Goal: Task Accomplishment & Management: Use online tool/utility

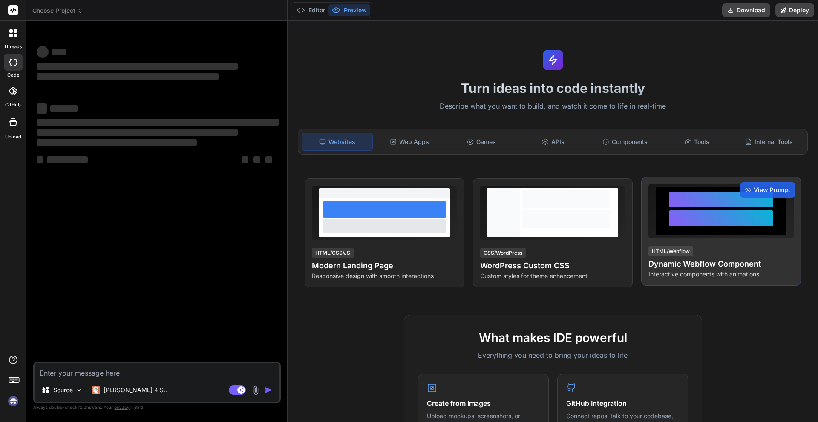
scroll to position [85, 0]
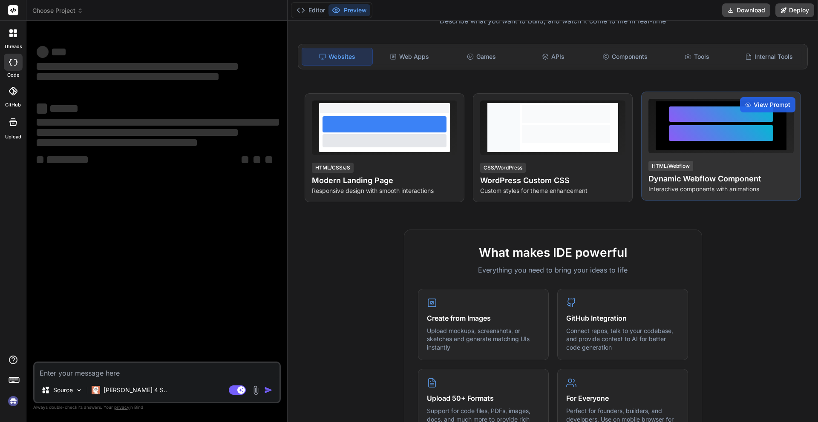
click at [706, 124] on div at bounding box center [721, 126] width 104 height 39
click at [760, 102] on span "View Prompt" at bounding box center [772, 105] width 37 height 9
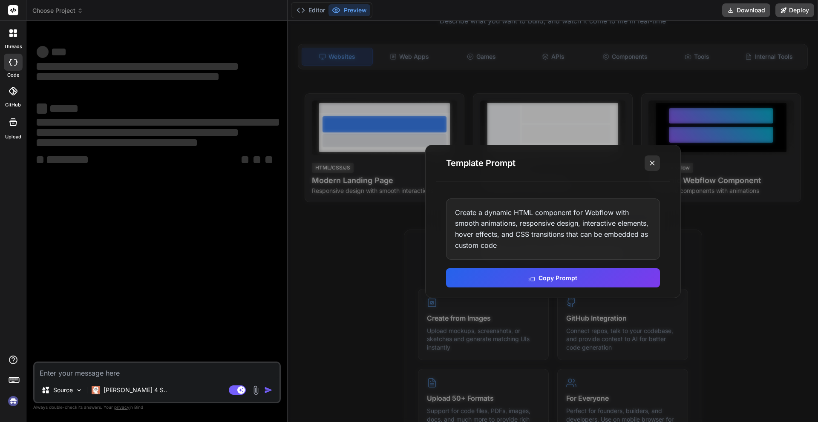
click at [653, 167] on icon at bounding box center [652, 163] width 9 height 9
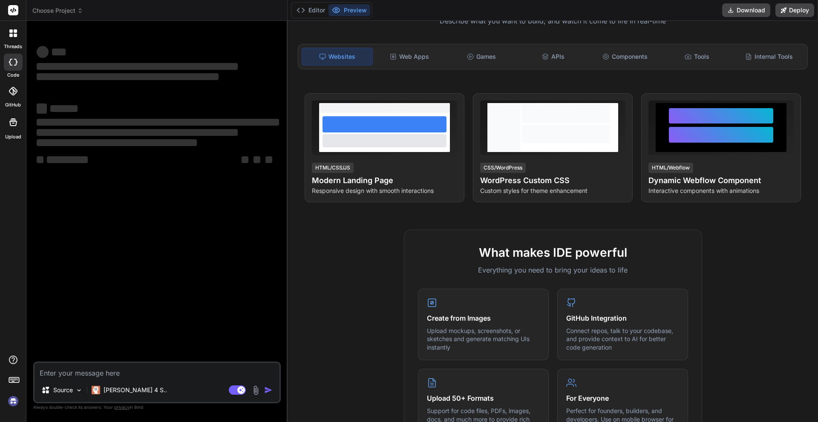
click at [122, 376] on textarea at bounding box center [157, 370] width 245 height 15
click at [130, 391] on p "[PERSON_NAME] 4 S.." at bounding box center [136, 390] width 64 height 9
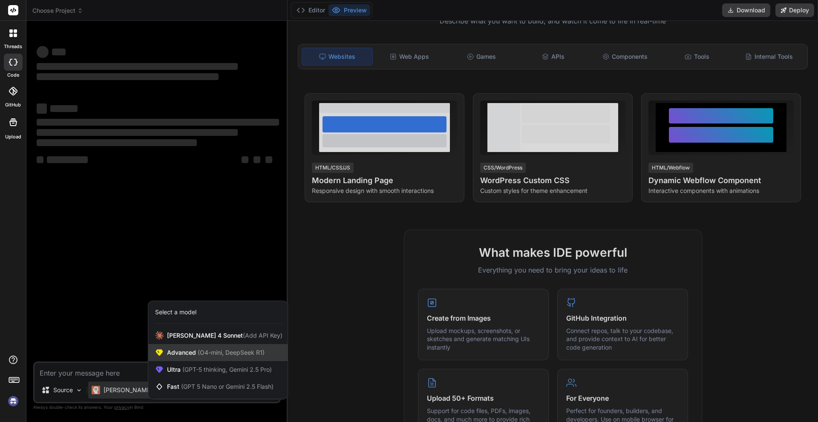
click at [225, 356] on span "(O4-mini, DeepSeek R1)" at bounding box center [230, 352] width 69 height 7
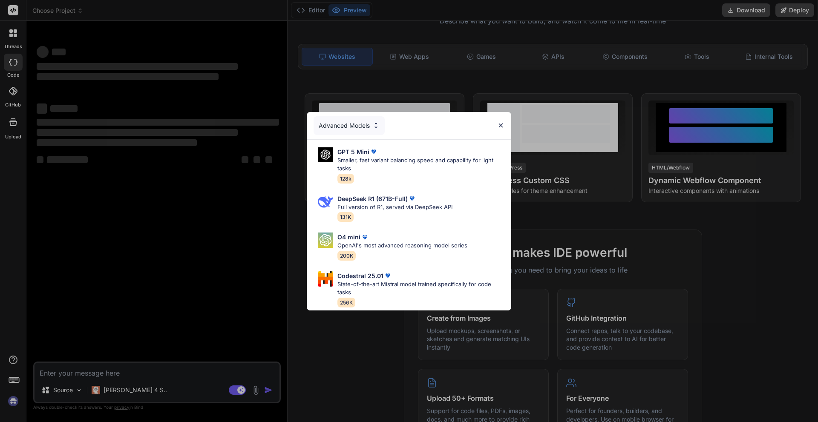
click at [397, 135] on div "Advanced Models" at bounding box center [409, 125] width 205 height 27
click at [396, 147] on div "GPT 5 Mini" at bounding box center [421, 151] width 167 height 9
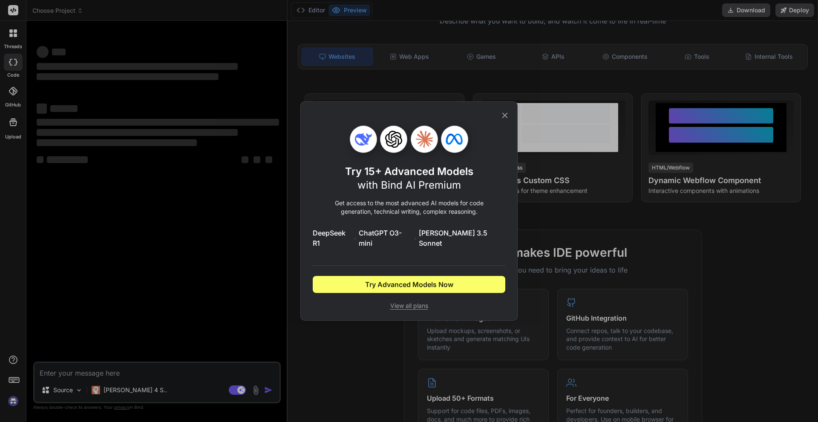
click at [501, 115] on div "Try 15+ Advanced Models with Bind AI Premium Get access to the most advanced AI…" at bounding box center [409, 211] width 193 height 219
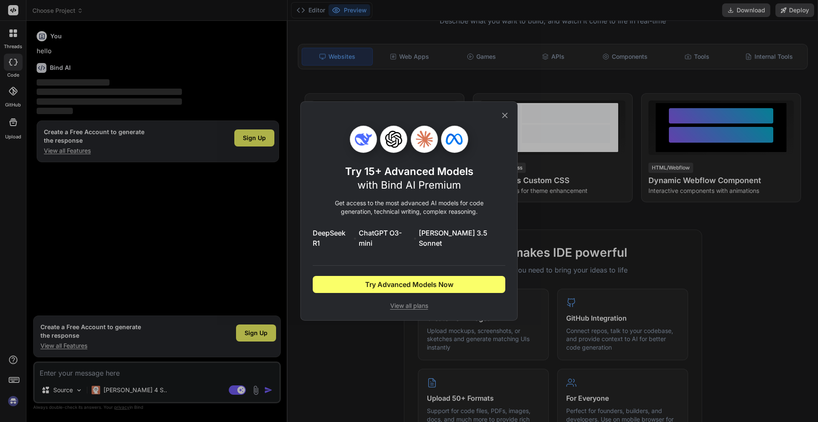
click at [508, 118] on icon at bounding box center [504, 115] width 9 height 9
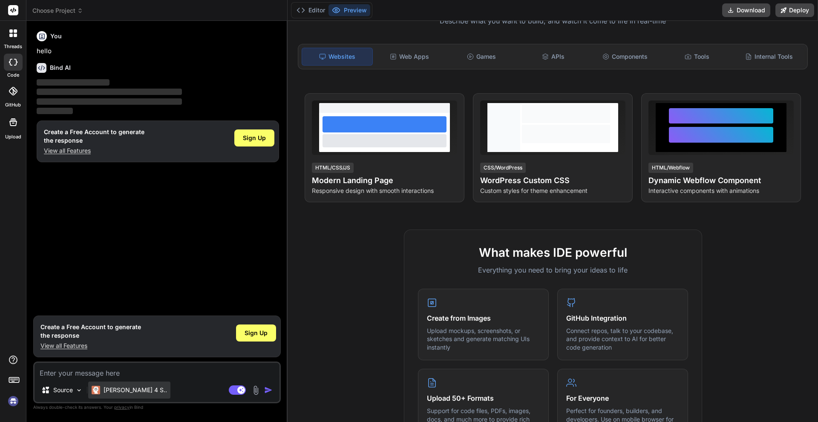
click at [116, 388] on p "[PERSON_NAME] 4 S.." at bounding box center [136, 390] width 64 height 9
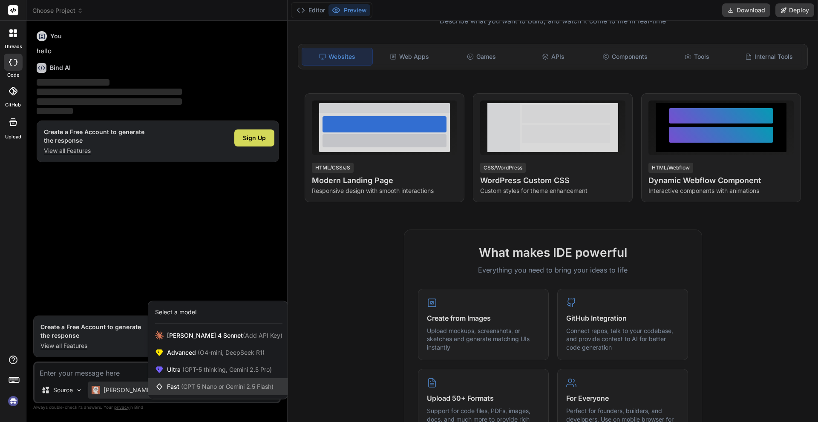
click at [226, 382] on div "Fast (GPT 5 Nano or Gemini 2.5 Flash)" at bounding box center [217, 387] width 139 height 17
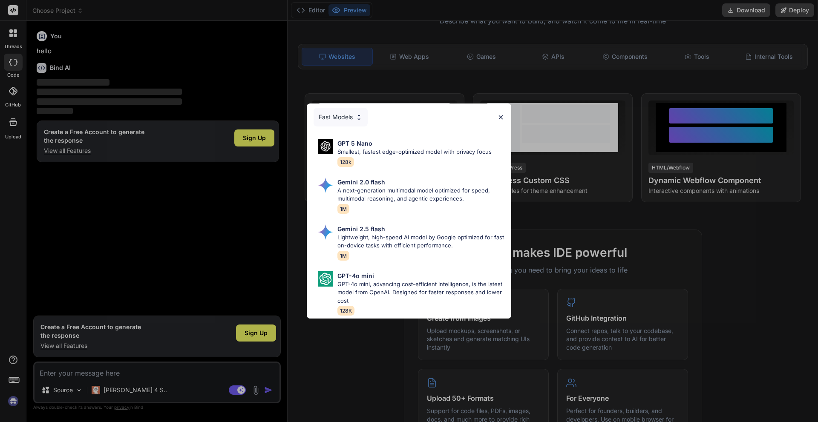
click at [501, 114] on img at bounding box center [500, 117] width 7 height 7
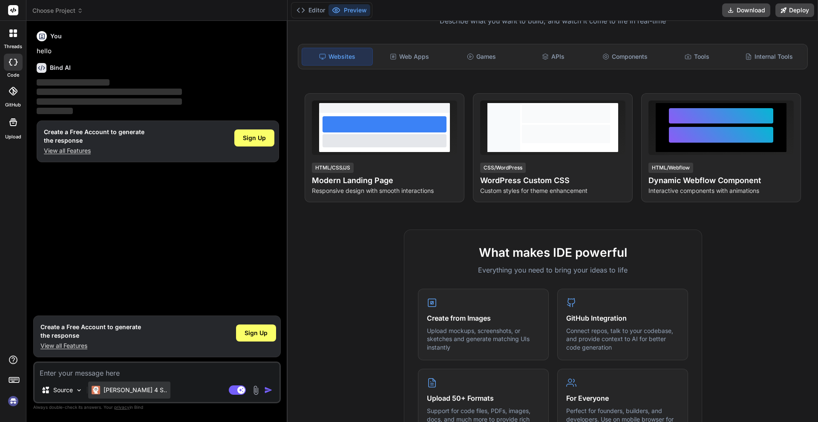
click at [125, 393] on p "[PERSON_NAME] 4 S.." at bounding box center [136, 390] width 64 height 9
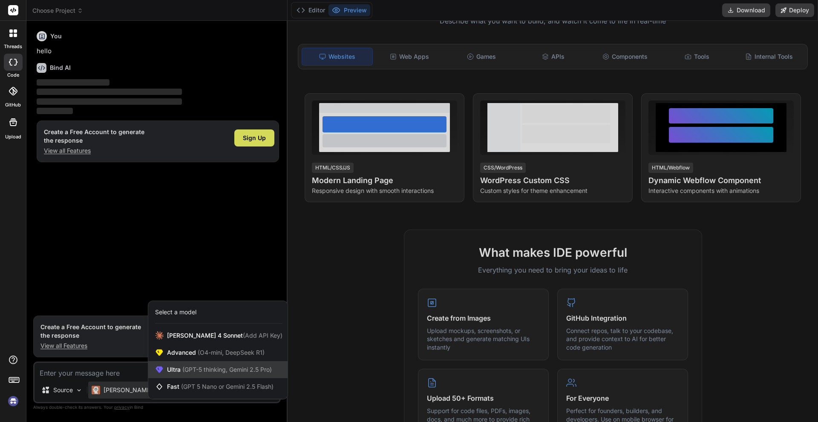
click at [231, 366] on span "(GPT-5 thinking, Gemini 2.5 Pro)" at bounding box center [226, 369] width 91 height 7
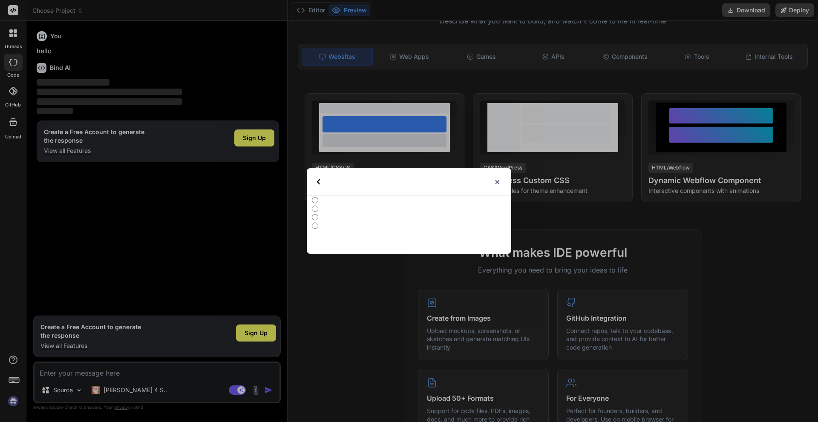
type textarea "x"
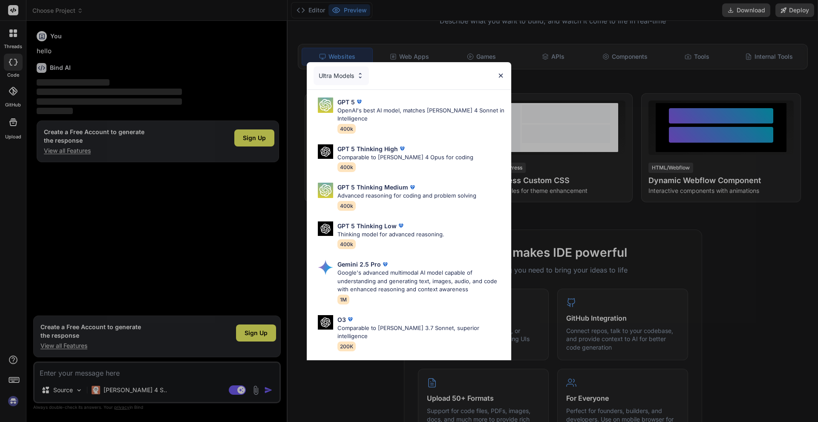
click at [499, 77] on img at bounding box center [500, 75] width 7 height 7
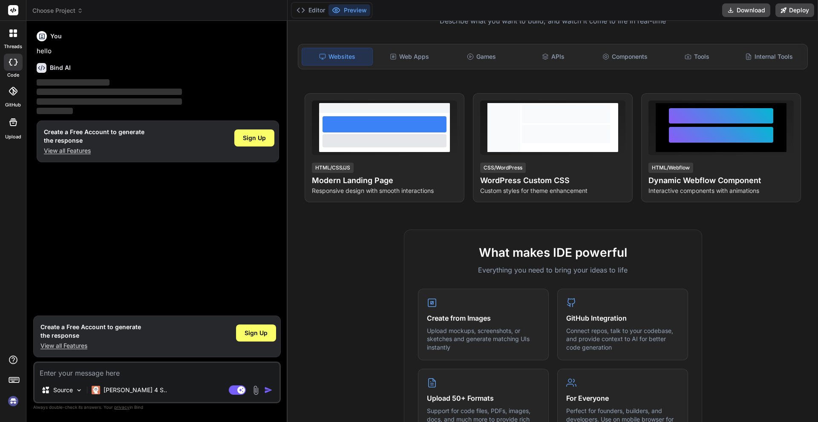
click at [120, 369] on textarea at bounding box center [157, 370] width 245 height 15
type textarea "c"
type textarea "x"
type textarea "cr"
type textarea "x"
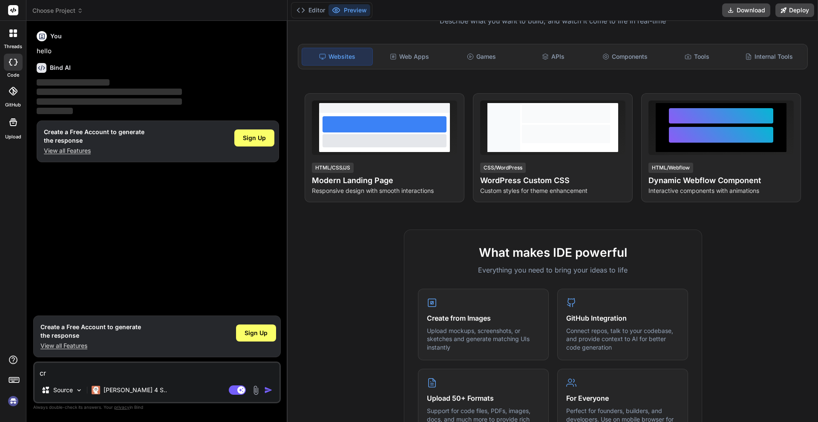
type textarea "cre"
type textarea "x"
type textarea "crea"
type textarea "x"
type textarea "creat"
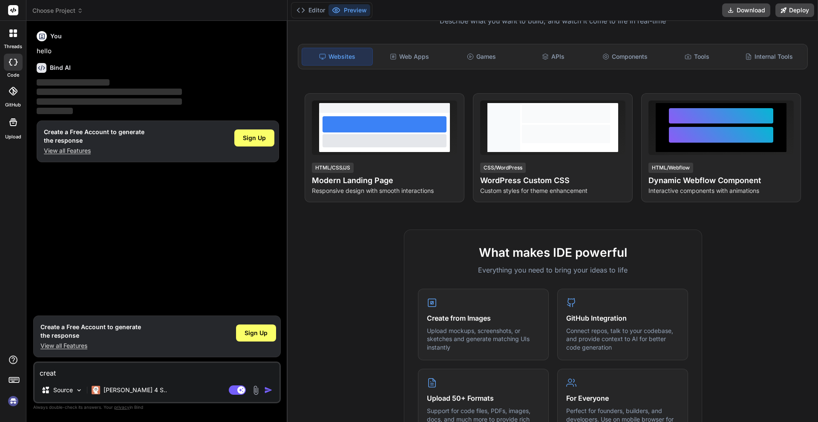
type textarea "x"
type textarea "create"
type textarea "x"
type textarea "create"
type textarea "x"
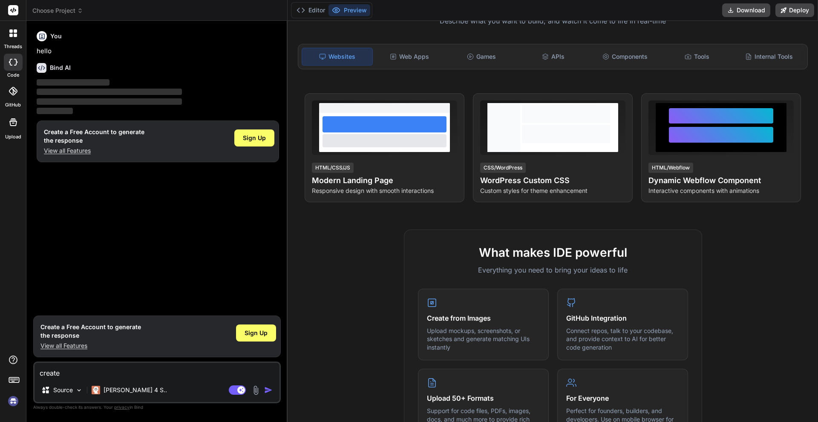
type textarea "create a"
type textarea "x"
type textarea "create a"
type textarea "x"
type textarea "create a w"
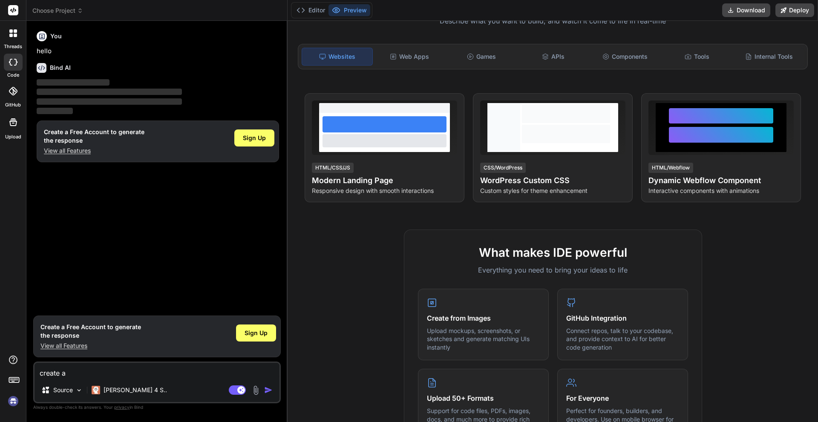
type textarea "x"
type textarea "create a we"
type textarea "x"
type textarea "create a web"
type textarea "x"
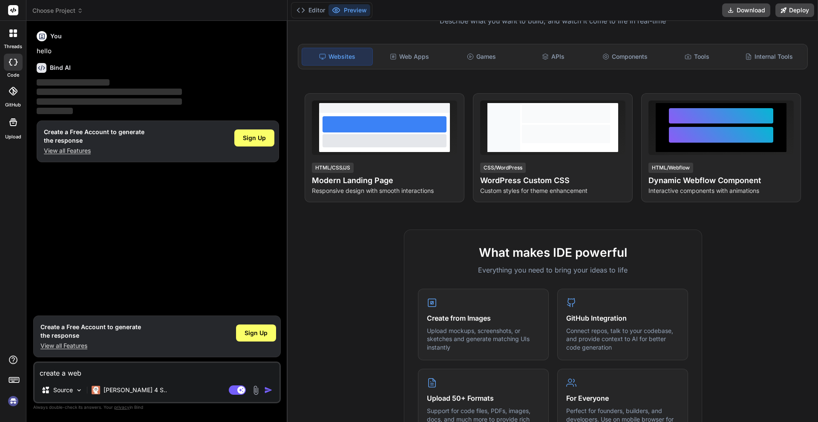
type textarea "create a webs"
type textarea "x"
type textarea "create a websi"
type textarea "x"
type textarea "create a websit"
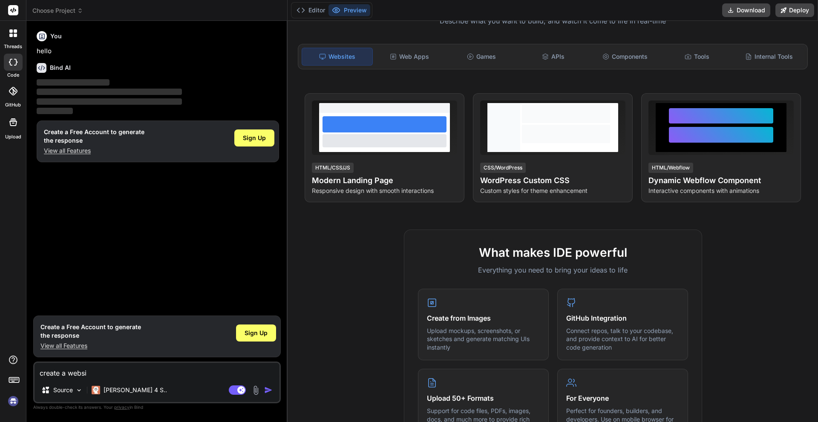
type textarea "x"
type textarea "create a website"
type textarea "x"
type textarea "create a website"
type textarea "x"
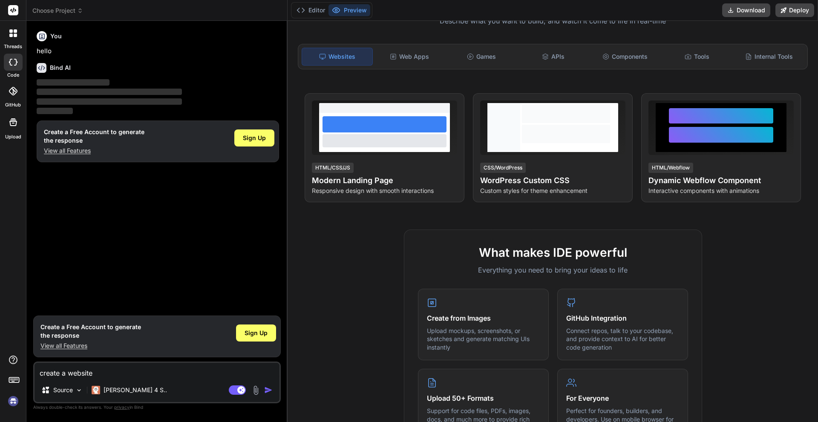
paste textarea "924923"
type textarea "create a website 924923"
type textarea "x"
type textarea "create a website 92492"
type textarea "x"
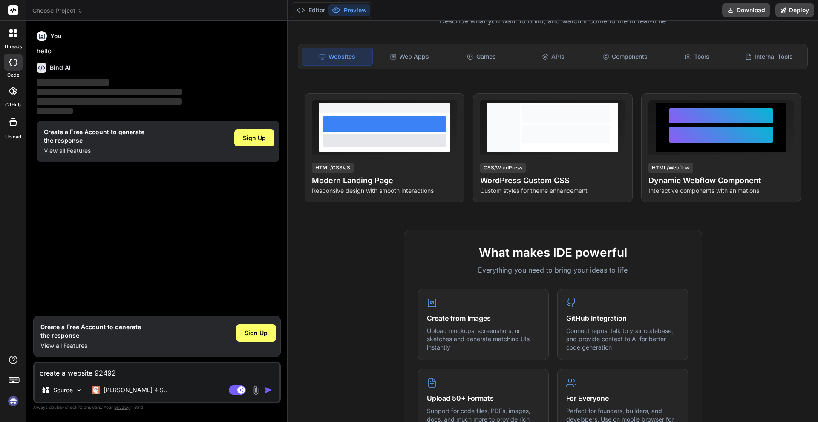
type textarea "create a website 9249"
type textarea "x"
type textarea "create a website 924"
type textarea "x"
type textarea "create a website 92"
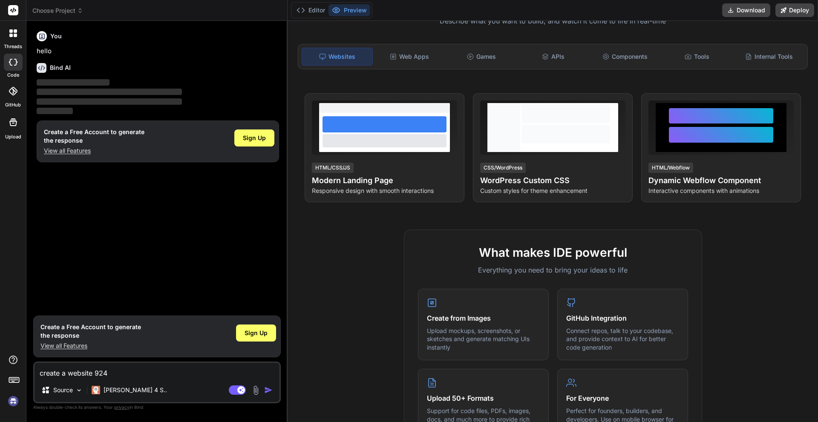
type textarea "x"
type textarea "create a website 9"
type textarea "x"
type textarea "create a website"
type textarea "x"
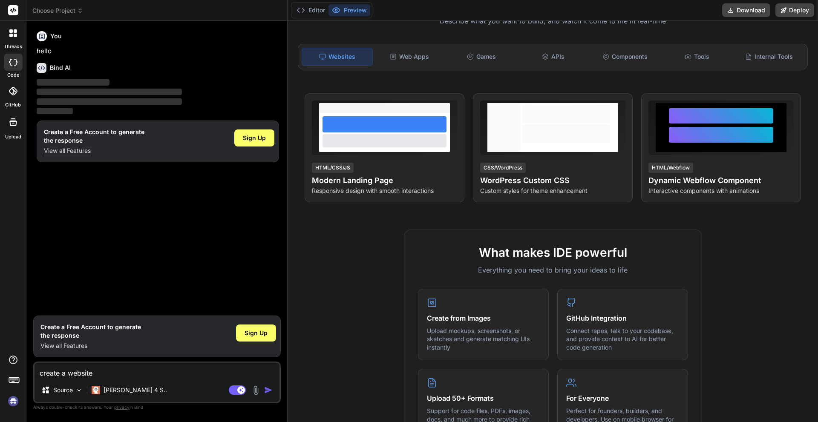
paste textarea "Create a modern, dark-themed AI-powered web platform with a sleek, futuristic U…"
type textarea "create a website Create a modern, dark-themed AI-powered web platform with a sl…"
type textarea "x"
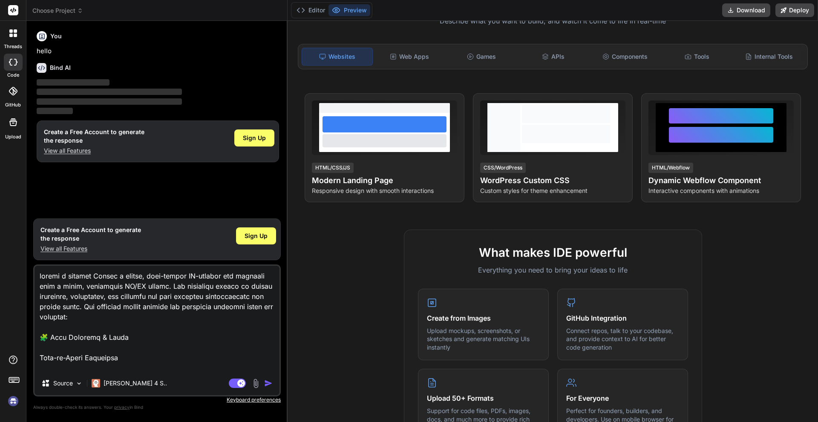
type textarea "create a website Create a modern, dark-themed AI-powered web platform with a sl…"
click at [269, 387] on img "button" at bounding box center [268, 383] width 9 height 9
click at [267, 379] on img "button" at bounding box center [268, 383] width 9 height 9
click at [268, 384] on img "button" at bounding box center [268, 383] width 9 height 9
click at [260, 240] on span "Sign Up" at bounding box center [256, 236] width 23 height 9
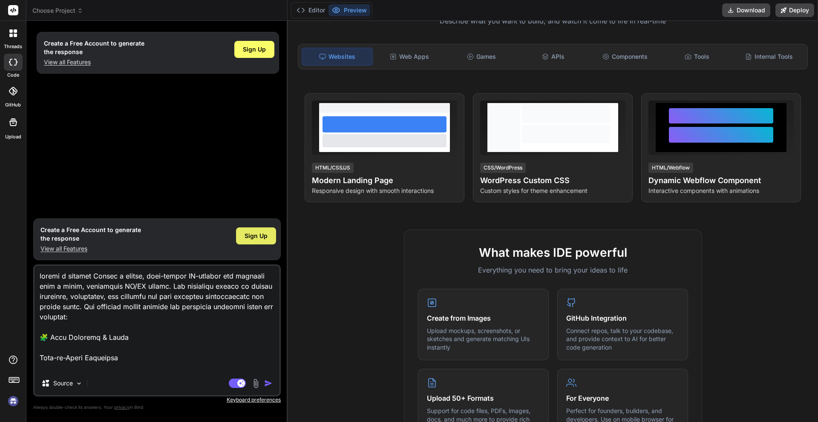
type textarea "x"
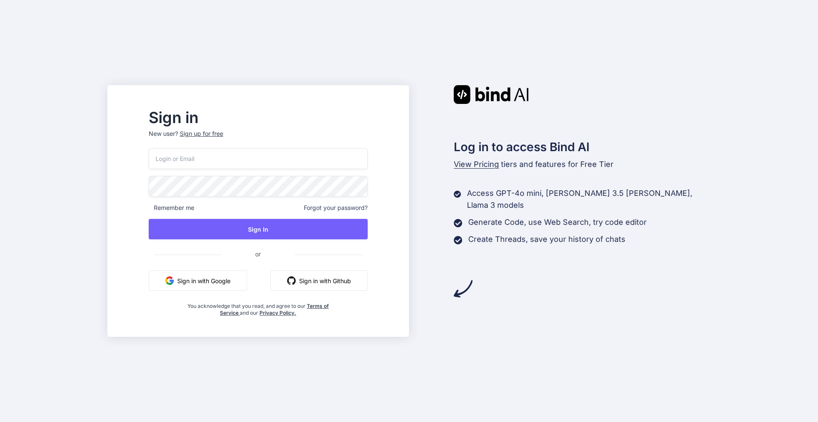
click at [317, 153] on input "email" at bounding box center [258, 158] width 219 height 21
drag, startPoint x: 307, startPoint y: 163, endPoint x: 299, endPoint y: 158, distance: 9.4
click at [306, 163] on input "email" at bounding box center [258, 158] width 219 height 21
click at [229, 135] on p "New user? Sign up for free" at bounding box center [258, 139] width 219 height 19
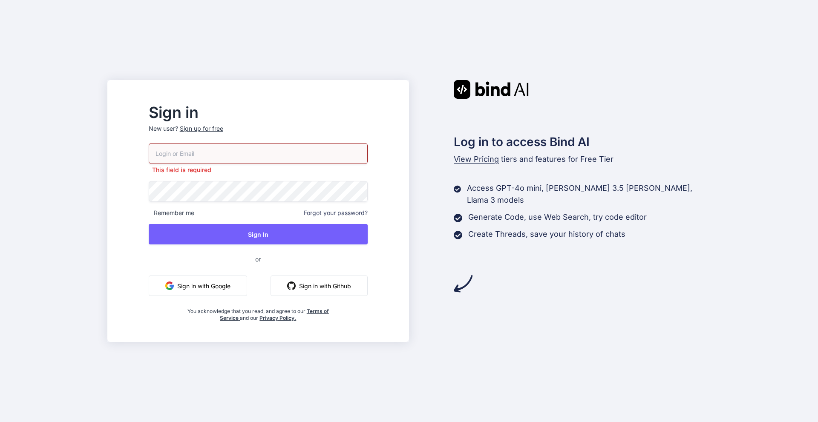
click at [223, 128] on div "Sign up for free" at bounding box center [201, 128] width 43 height 9
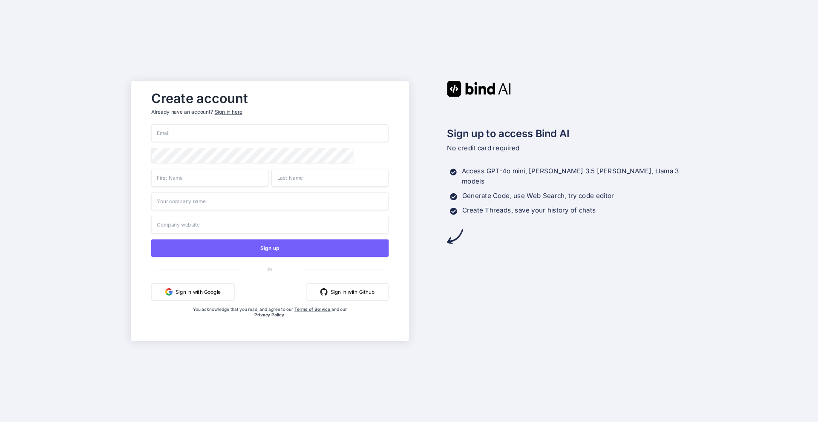
click at [272, 127] on input "email" at bounding box center [270, 133] width 238 height 18
type input "mounisecret28@gmail.com"
click at [225, 186] on input "text" at bounding box center [209, 178] width 117 height 18
type input "mouni"
drag, startPoint x: 285, startPoint y: 184, endPoint x: 289, endPoint y: 186, distance: 4.4
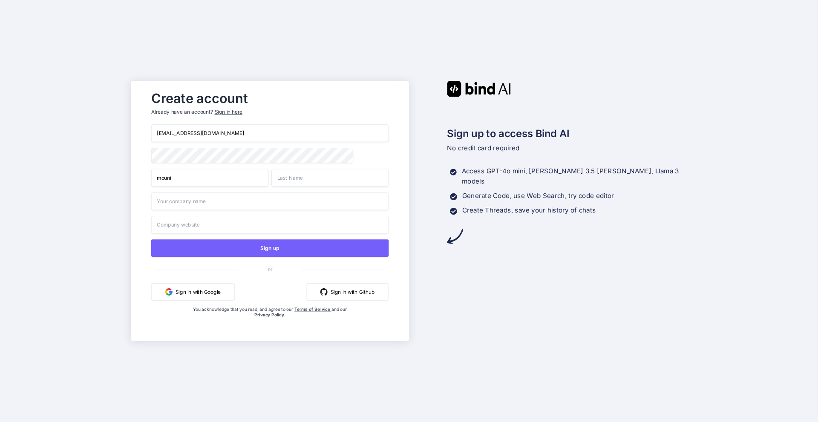
click at [285, 184] on input "text" at bounding box center [330, 178] width 117 height 18
type input "reddy"
click at [271, 204] on input "text" at bounding box center [270, 202] width 238 height 18
type input "mouni"
click at [264, 231] on input "text" at bounding box center [270, 225] width 238 height 18
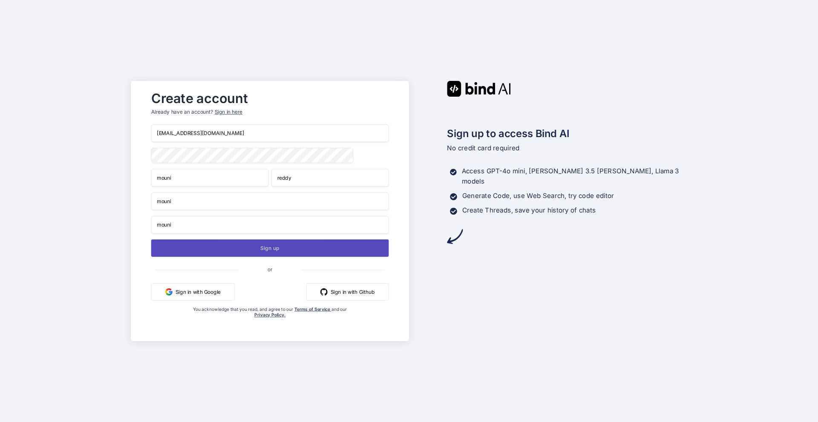
type input "mouni"
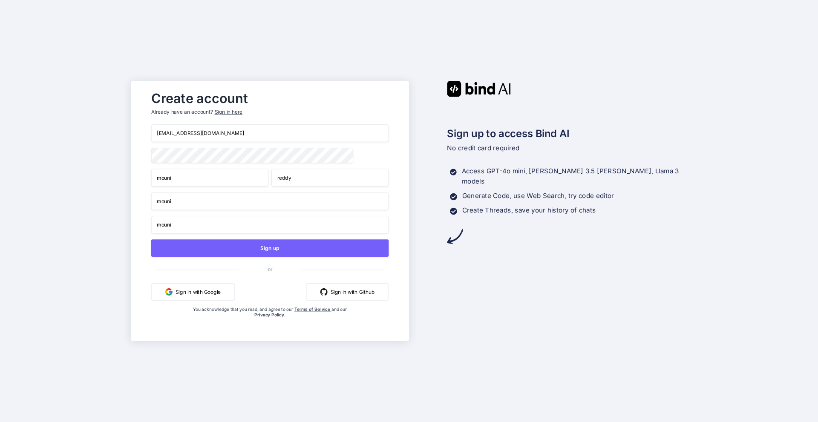
drag, startPoint x: 276, startPoint y: 246, endPoint x: 253, endPoint y: 202, distance: 49.0
click at [272, 245] on button "Sign up" at bounding box center [270, 248] width 238 height 17
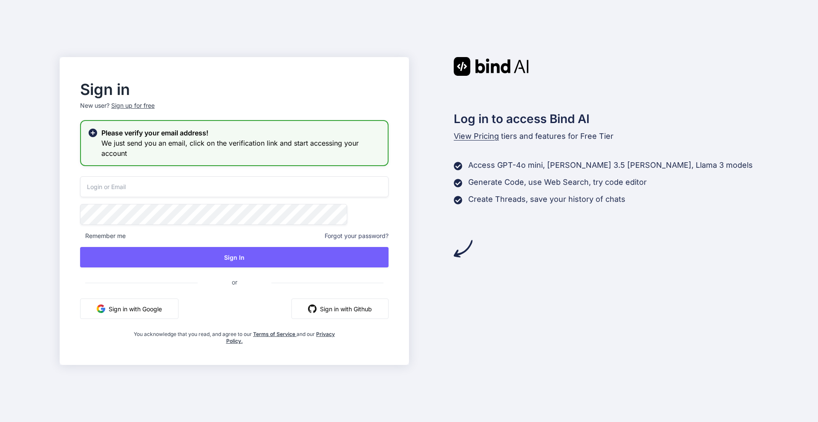
click at [240, 200] on div "Remember me Forgot your password? Sign In or Sign in with Google Sign in with G…" at bounding box center [234, 260] width 309 height 168
click at [252, 193] on input "email" at bounding box center [234, 186] width 309 height 21
type input "mounisecret28@gmail.com"
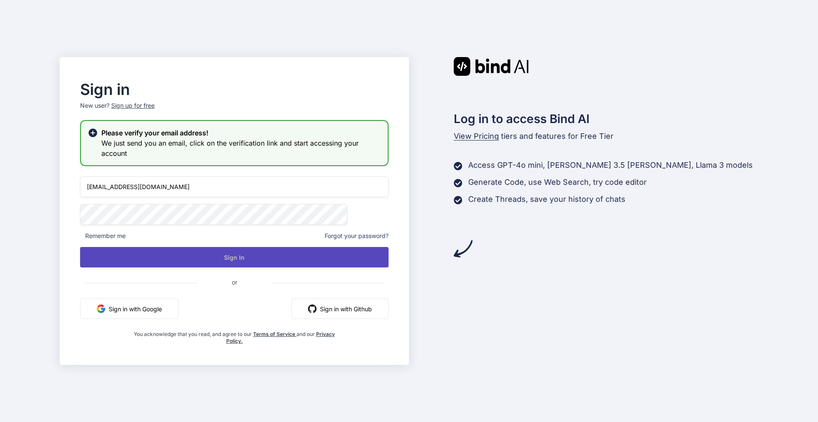
click at [289, 251] on button "Sign In" at bounding box center [234, 257] width 309 height 20
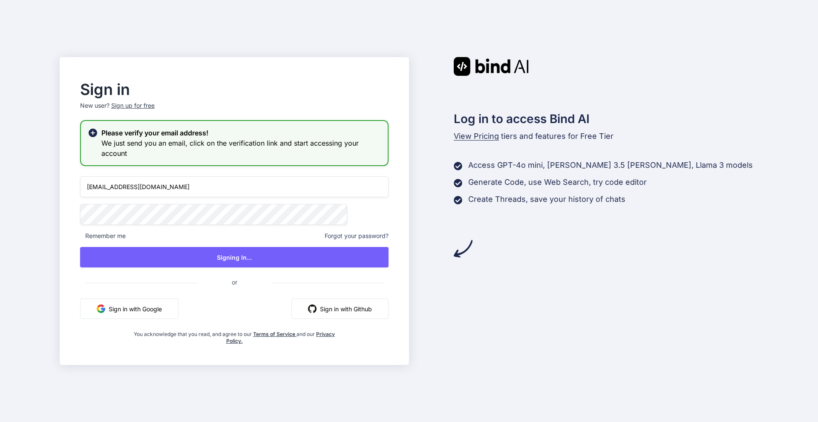
click at [97, 136] on icon at bounding box center [93, 133] width 9 height 9
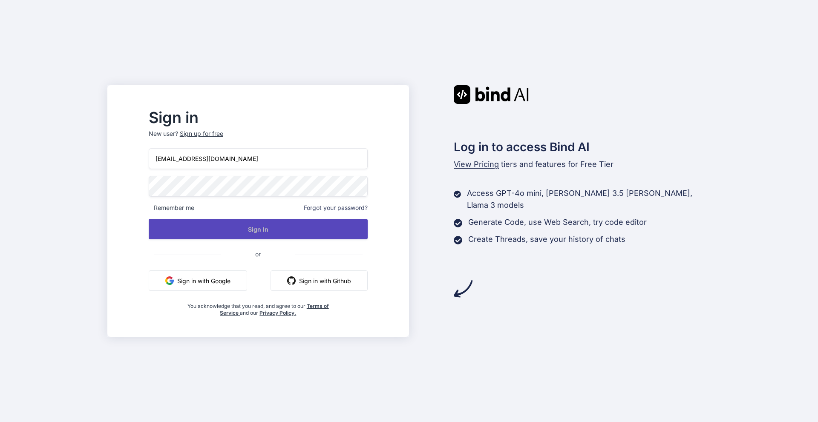
click at [295, 232] on button "Sign In" at bounding box center [258, 229] width 219 height 20
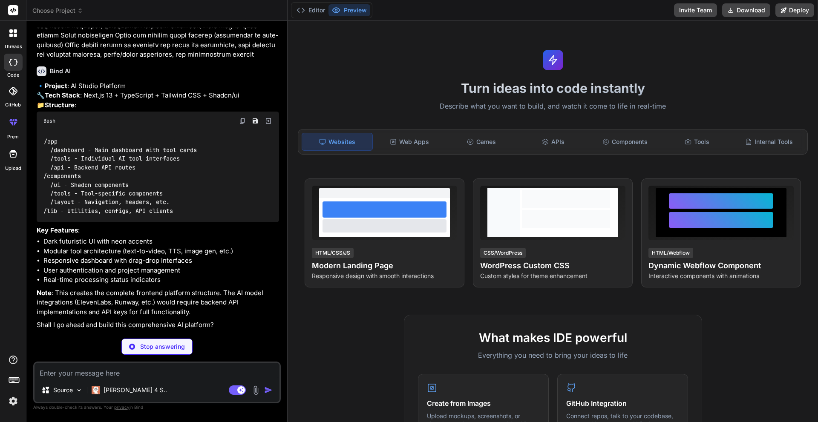
scroll to position [581, 0]
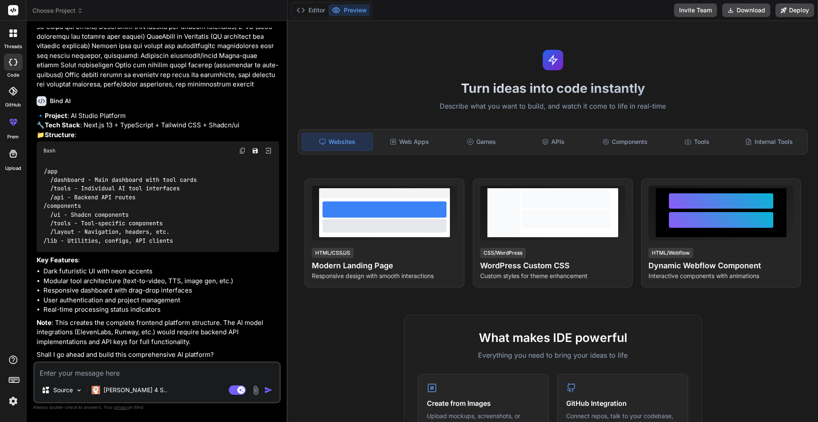
type textarea "x"
click at [143, 371] on textarea at bounding box center [157, 370] width 245 height 15
type textarea "y"
type textarea "x"
type textarea "ye"
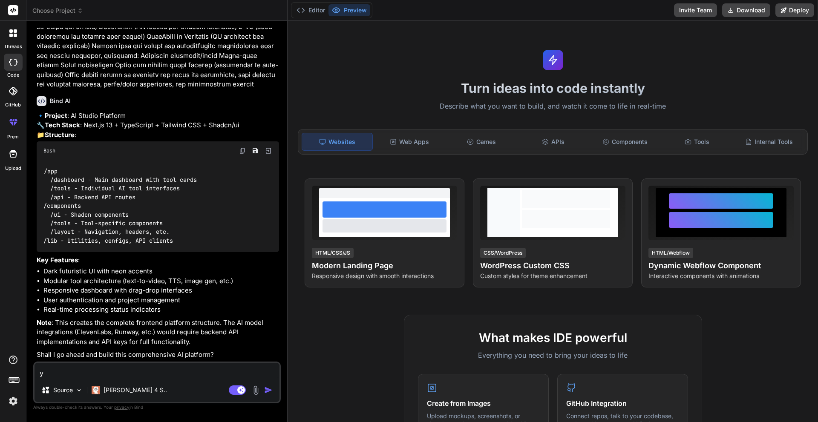
type textarea "x"
type textarea "yes"
type textarea "x"
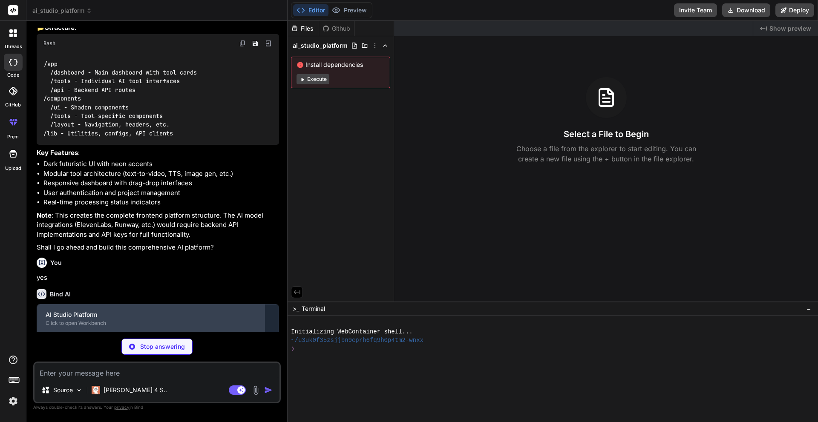
scroll to position [715, 0]
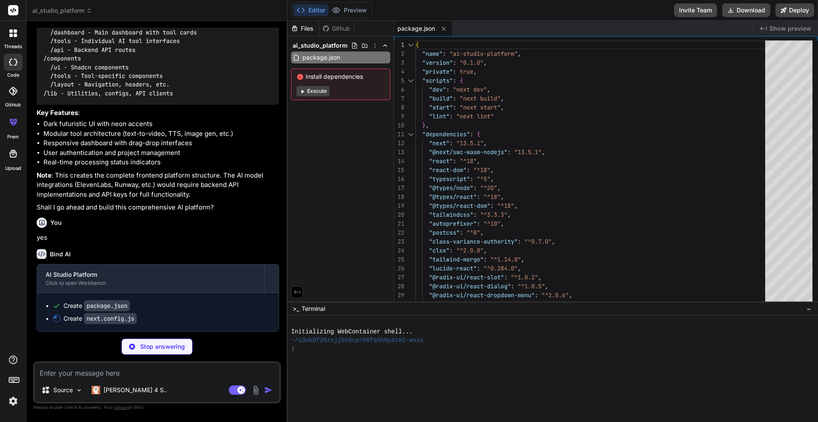
type textarea "x"
type textarea "module.exports = nextConfig"
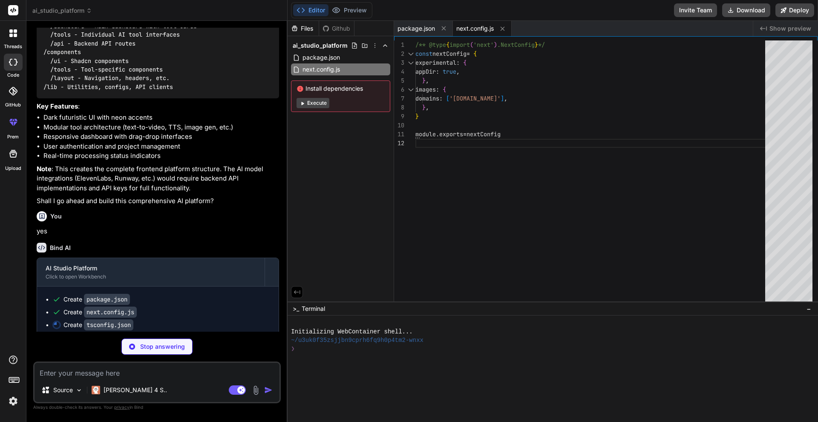
type textarea "x"
type textarea ""baseUrl": ".", "paths": { "@/*": ["./*"] } }, "include": ["next-env.d.ts", "**…"
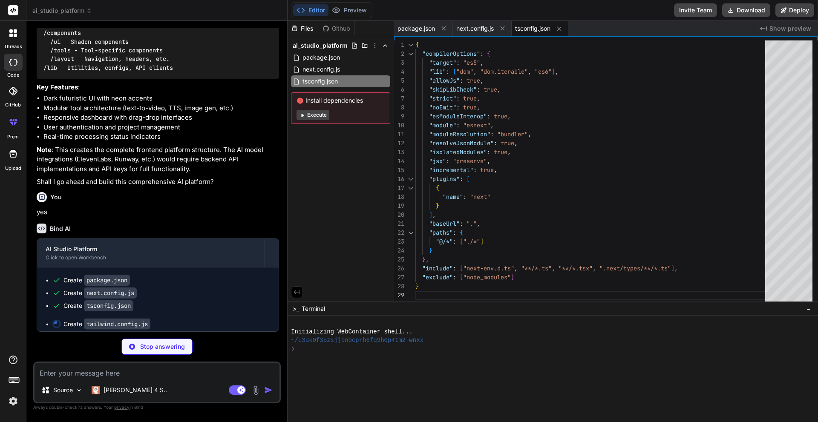
scroll to position [754, 0]
type textarea "x"
type textarea "'grid': '20px 20px', } }, }, plugins: [], }"
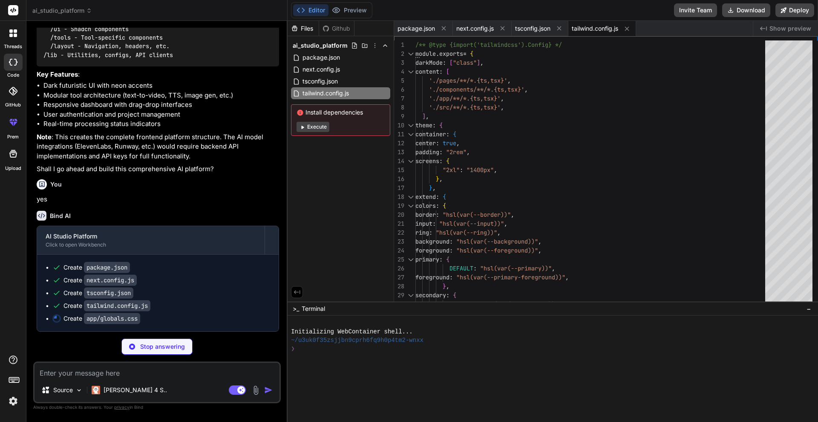
scroll to position [766, 0]
type textarea "x"
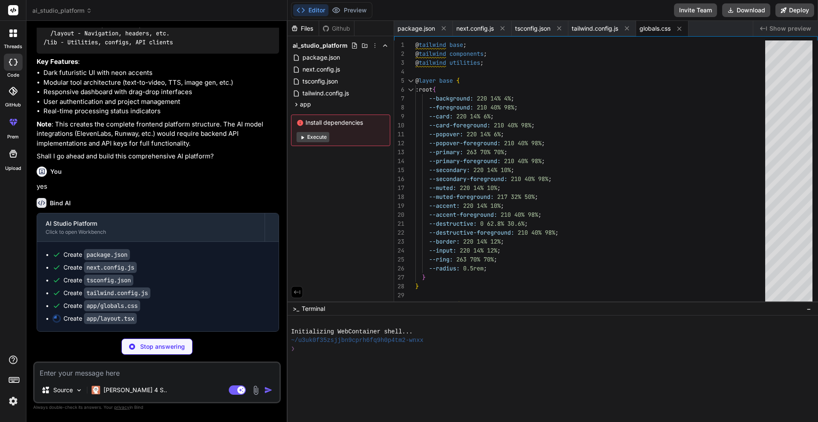
type textarea "x"
type textarea ") }"
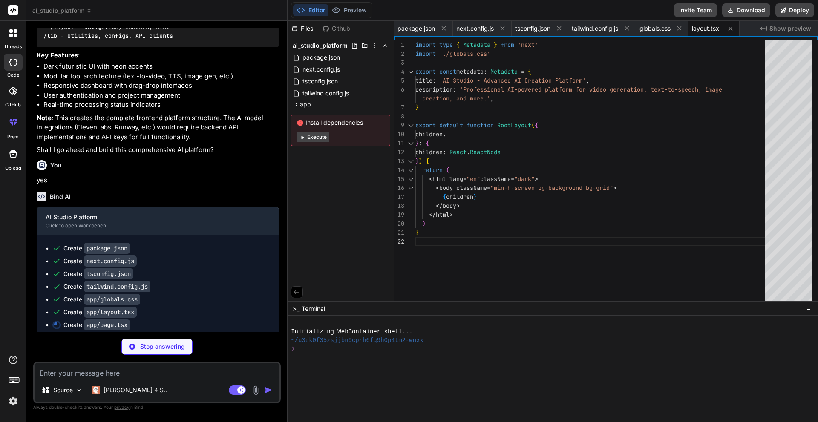
type textarea "x"
type textarea "<Hero /> <ToolsGrid /> <Features /> </main> </div> ) }"
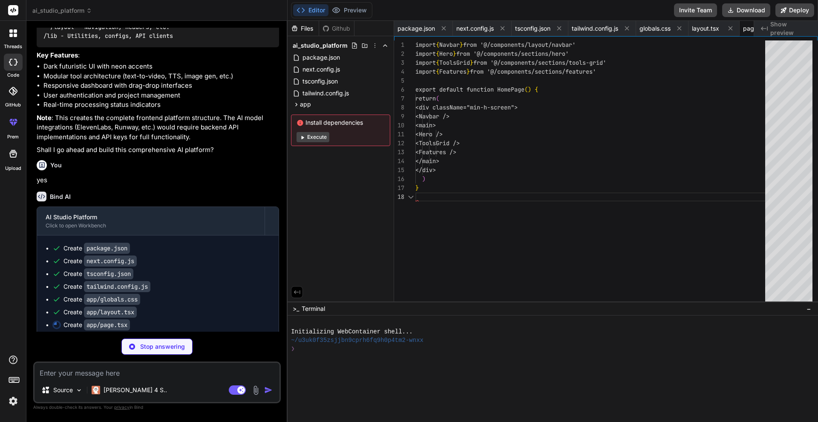
scroll to position [0, 37]
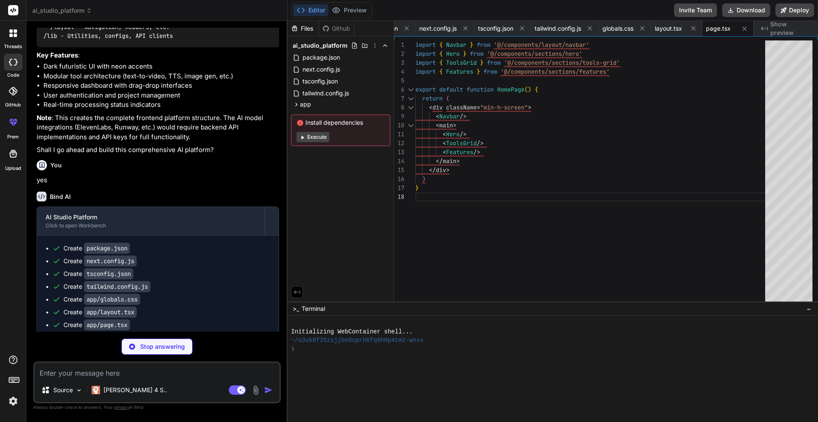
type textarea "x"
type textarea "<ToolsOverview /> </div> </div> </main> </div> ) }"
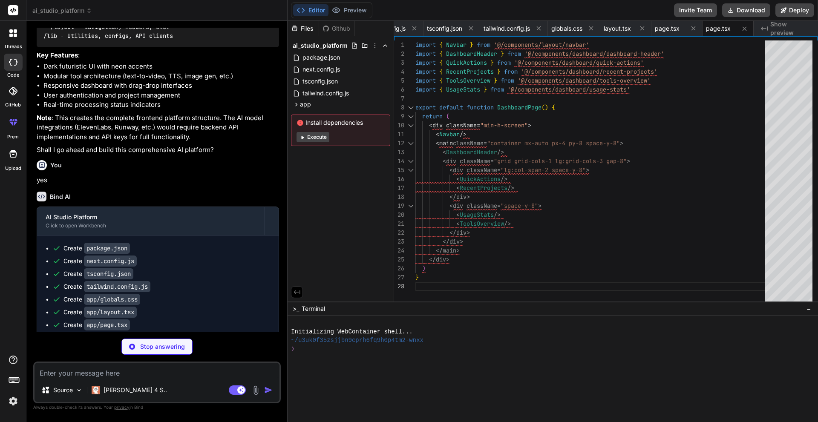
type textarea "x"
type textarea "<p className="text-muted-foreground"> Create stunning videos from text descript…"
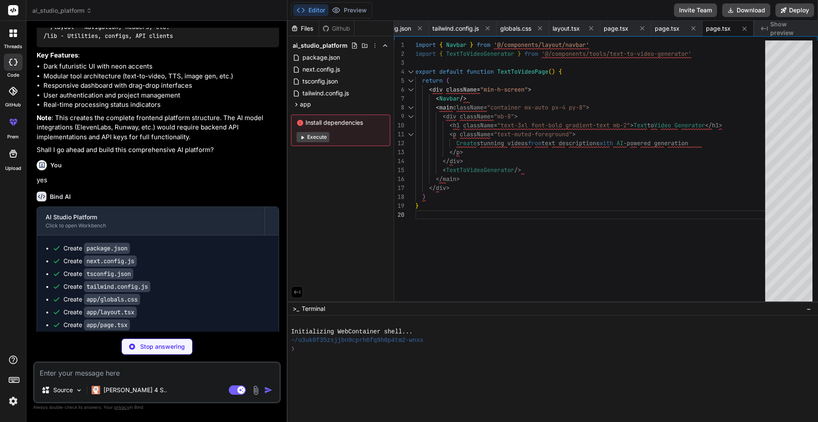
type textarea "x"
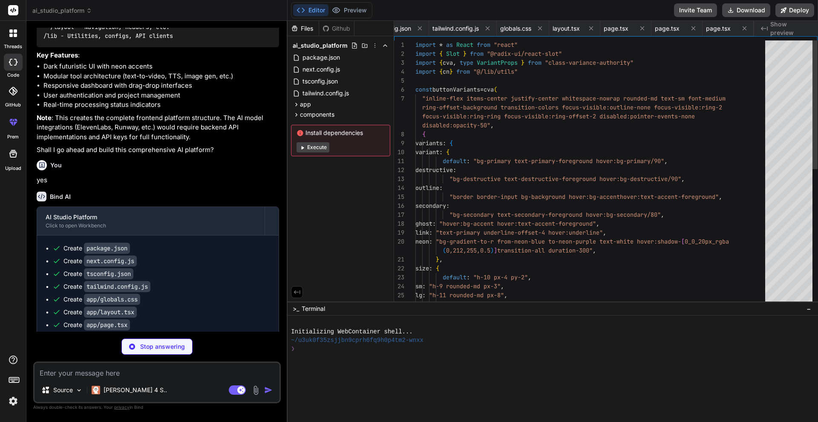
scroll to position [0, 191]
type textarea "x"
type textarea "{...props} /> ) } ) Input.displayName = "Input" export { Input }"
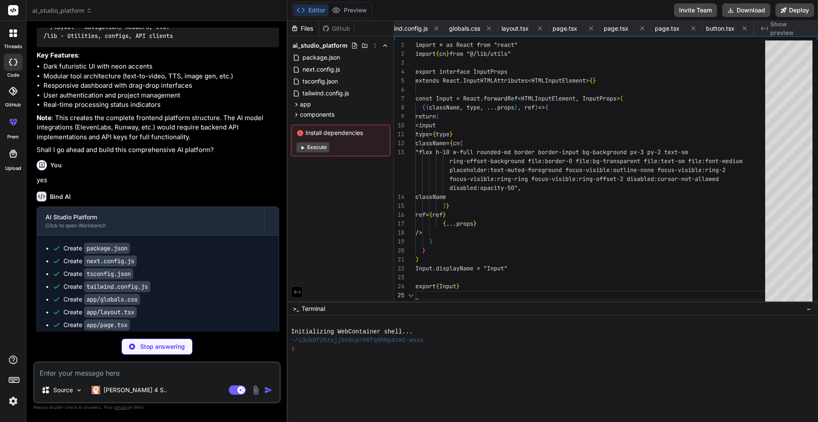
scroll to position [0, 242]
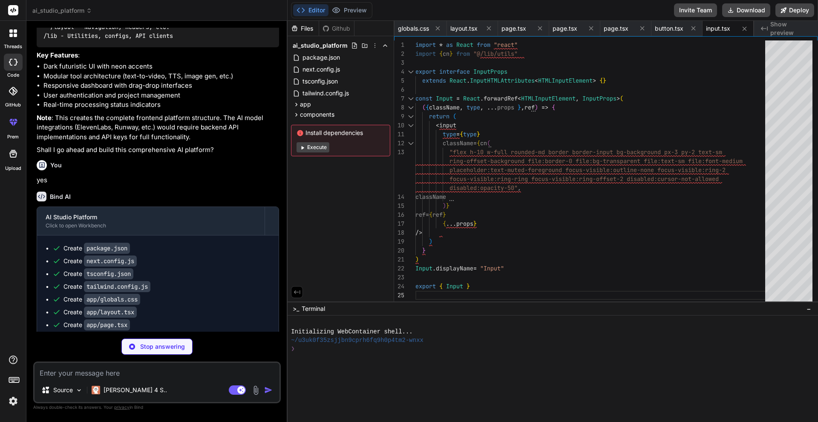
type textarea "x"
type textarea ") } ) Textarea.displayName = "Textarea" export { Textarea }"
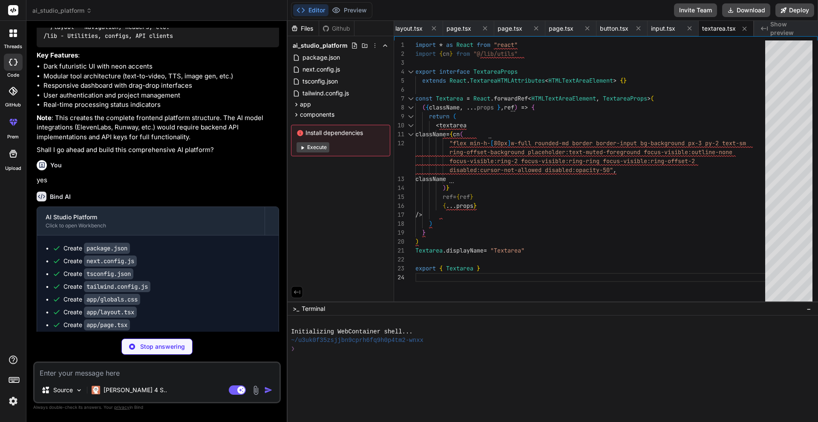
type textarea "x"
type textarea "ref={ref} className={cn("flex items-center p-6 pt-0", className)} {...props} />…"
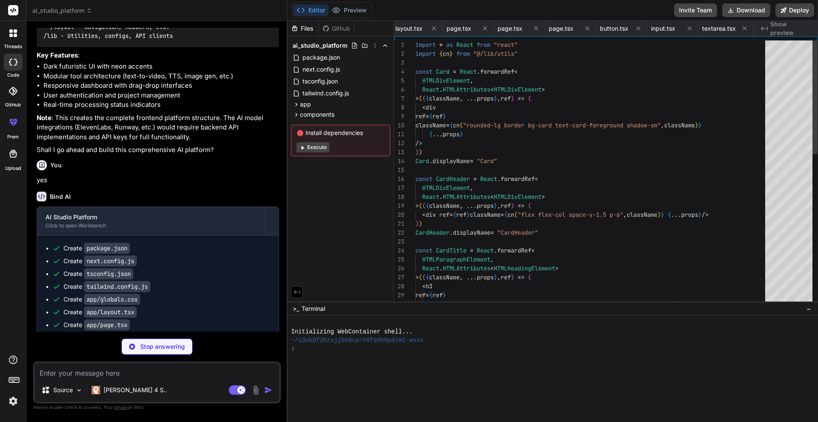
scroll to position [0, 348]
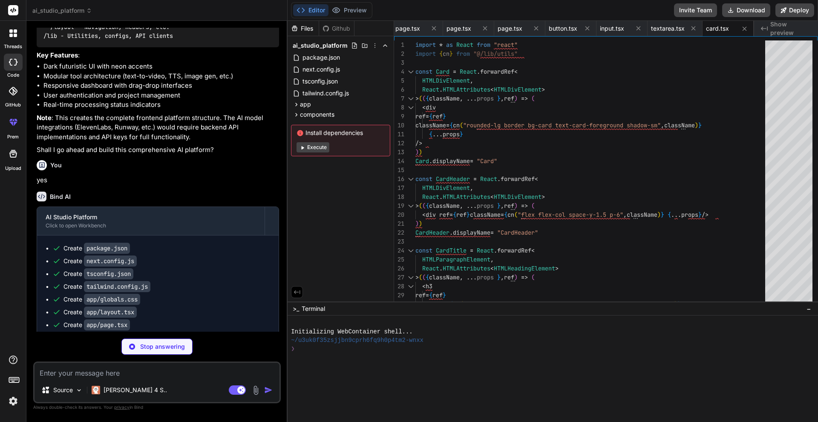
type textarea "x"
type textarea "/> </ProgressPrimitive.Root> )) Progress.displayName = ProgressPrimitive.Root.d…"
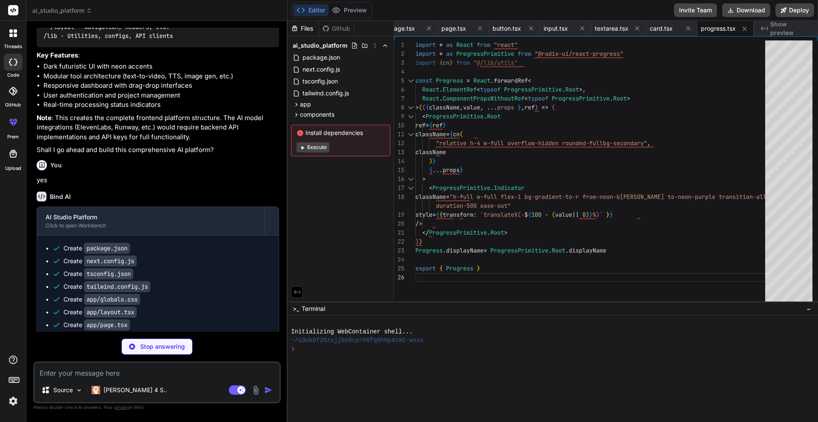
scroll to position [894, 0]
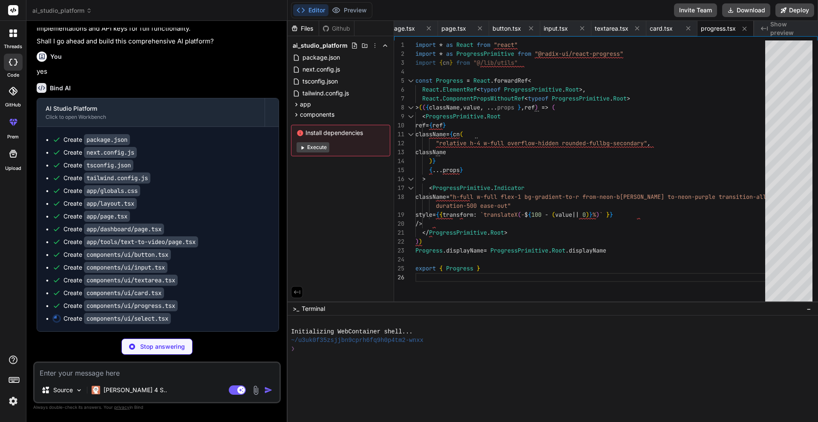
type textarea "x"
type textarea "SelectTrigger, SelectContent, SelectLabel, SelectItem, SelectSeparator, SelectS…"
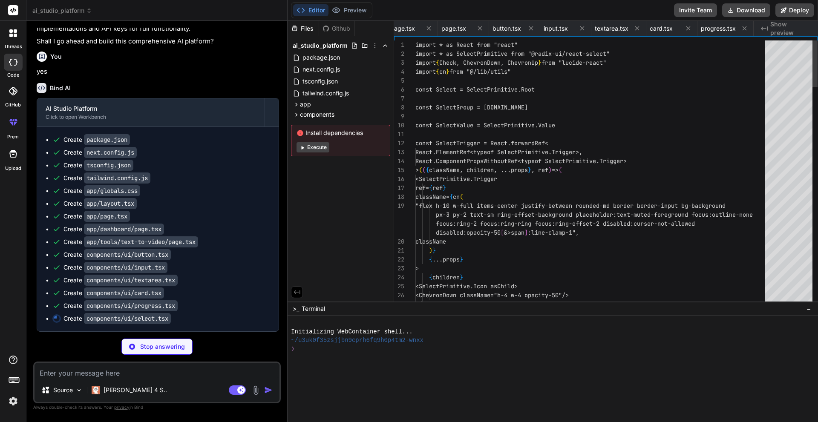
scroll to position [0, 455]
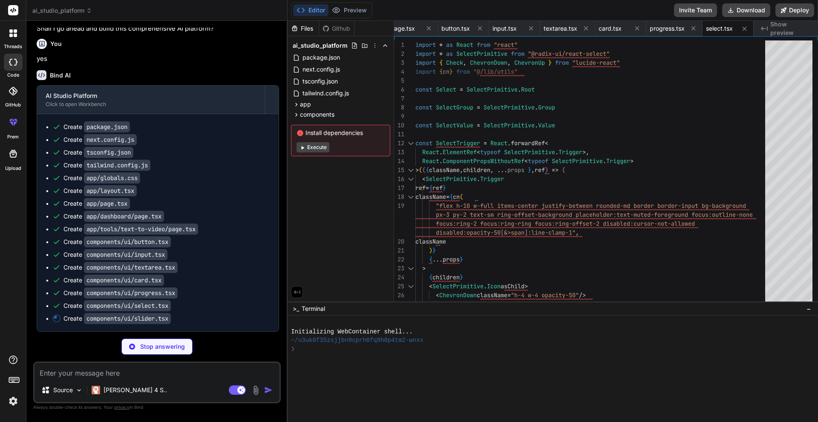
type textarea "x"
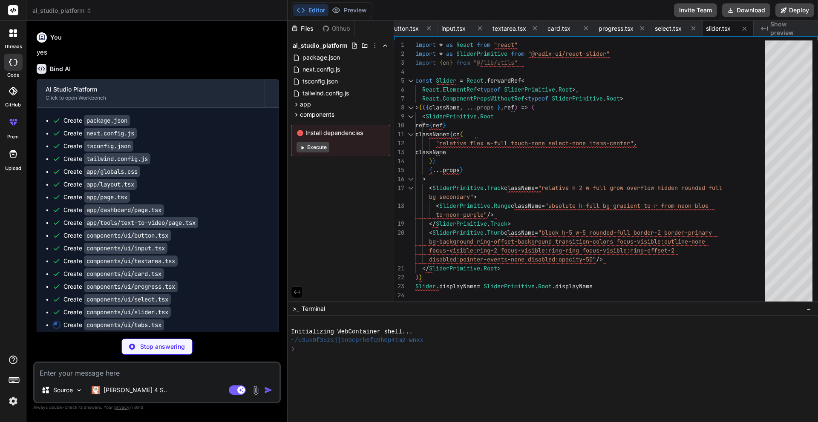
scroll to position [920, 0]
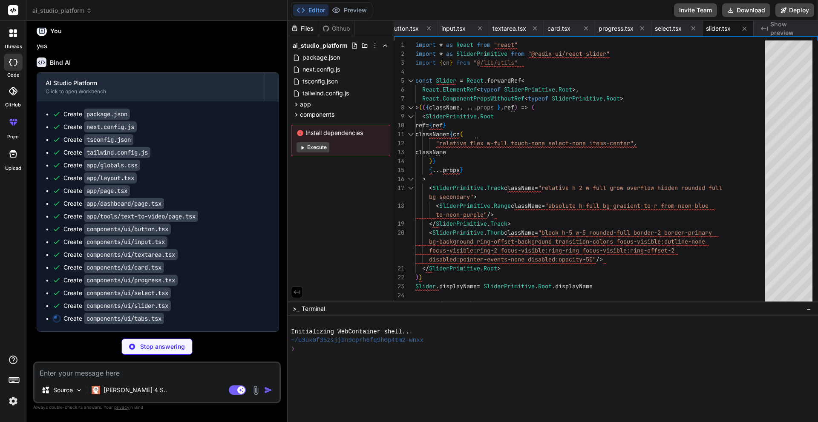
type textarea "x"
type textarea ")} {...props} /> )) TabsContent.displayName = TabsPrimitive.Content.displayName…"
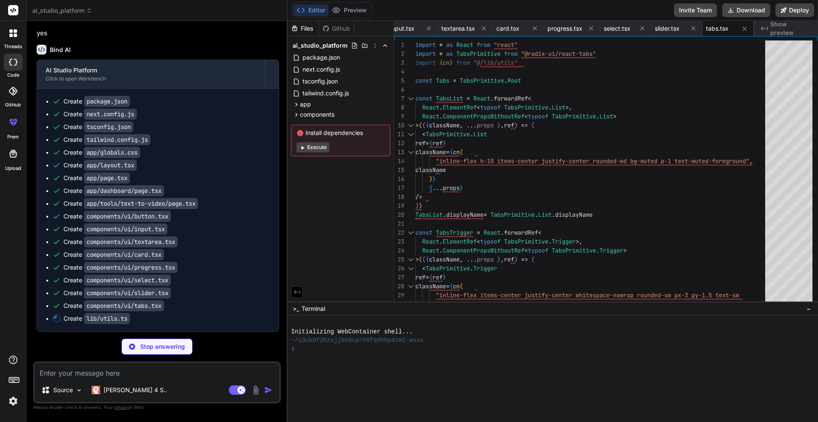
type textarea "x"
type textarea "import { type ClassValue, clsx } from "clsx" import { twMerge } from "tailwind-…"
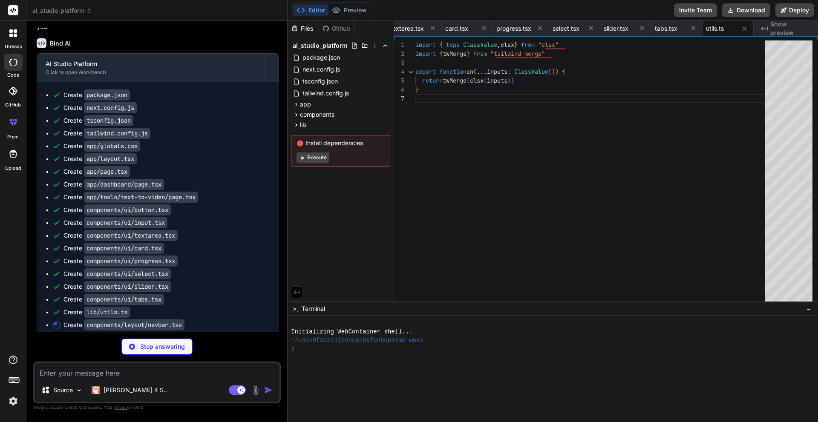
type textarea "x"
type textarea "</div> </div> )} </div> </nav> ) }"
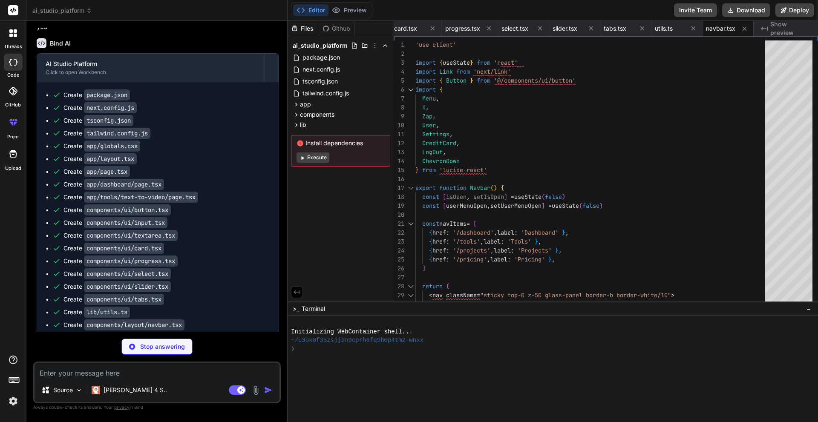
type textarea "x"
type textarea "</motion.div> </motion.div> </div> </section> ) }"
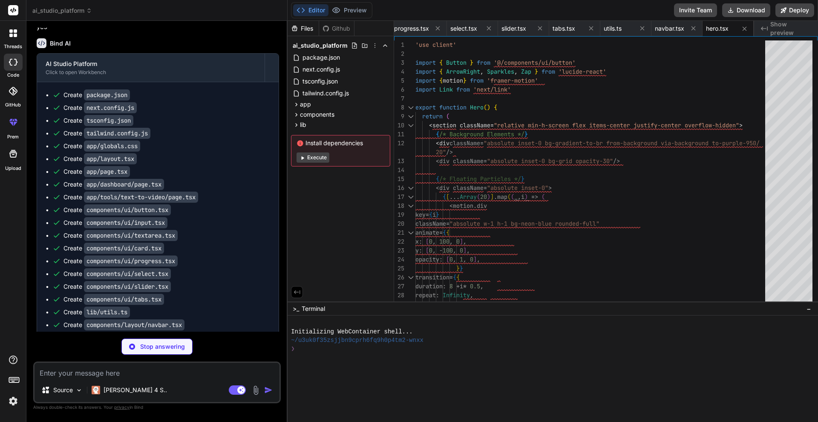
scroll to position [971, 0]
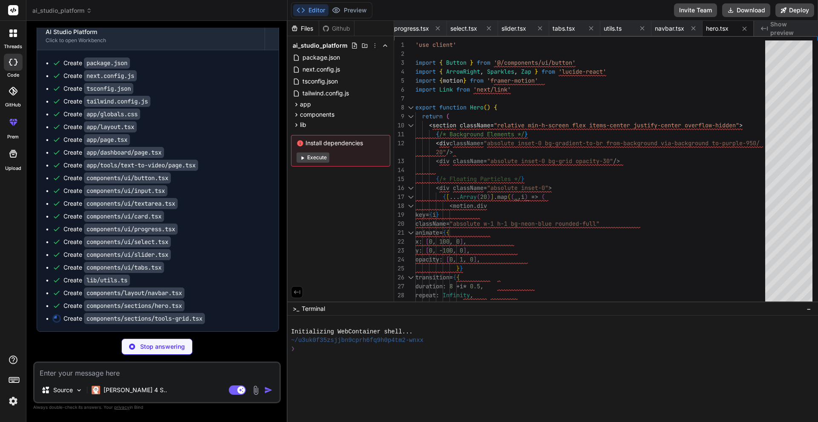
type textarea "x"
type textarea "))} </div> </div> </section> ) }"
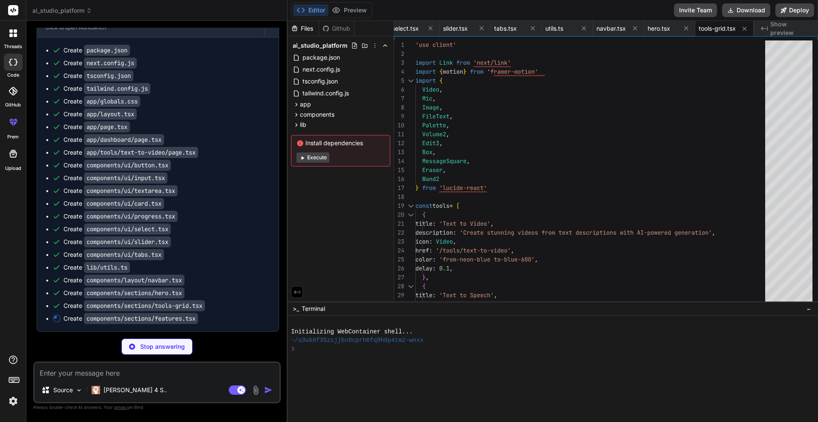
scroll to position [984, 0]
type textarea "x"
type textarea "</div> </section> ) }"
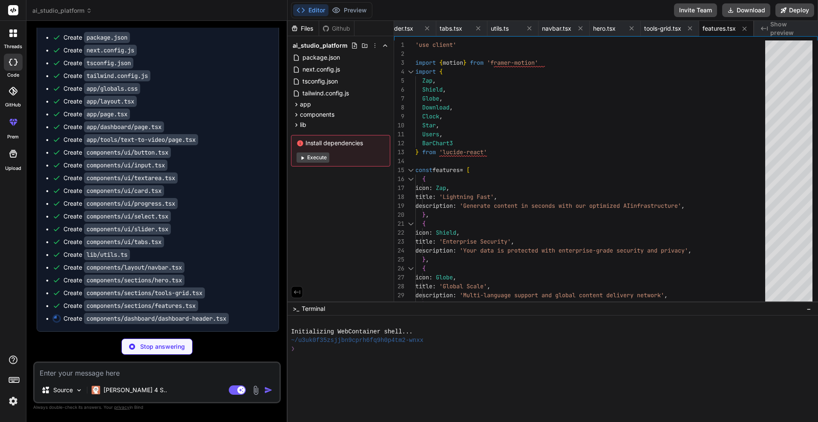
type textarea "x"
type textarea "<Plus className="w-4 h-4 mr-2" /> New Project </Button> </div> </div> ) }"
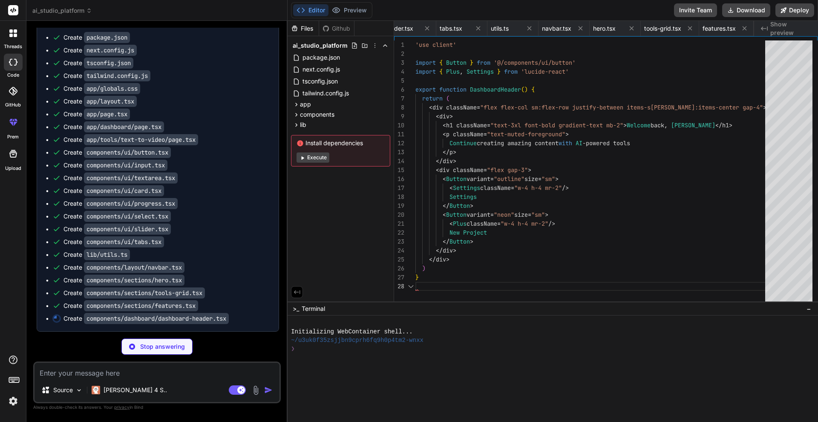
scroll to position [0, 907]
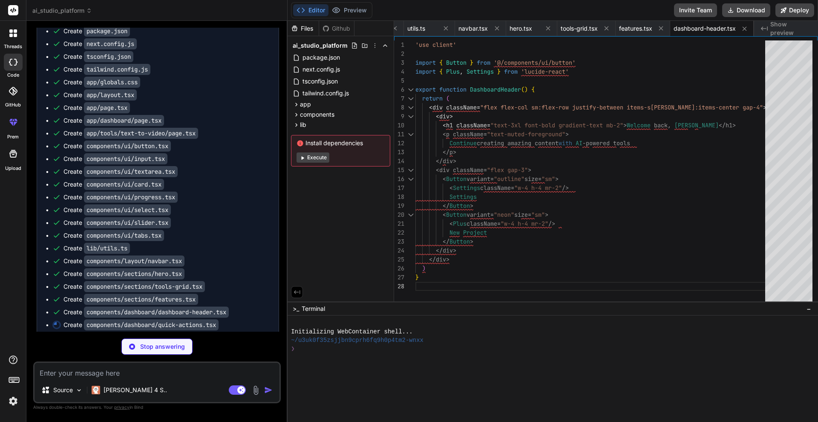
type textarea "x"
type textarea ") }"
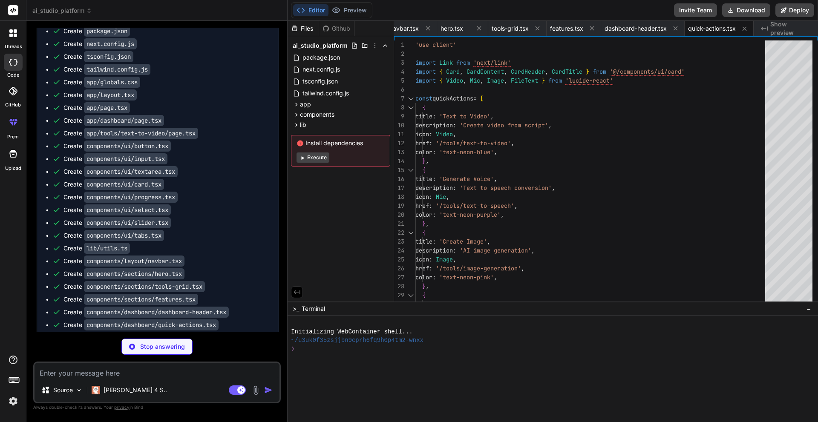
type textarea "x"
type textarea "hover:text-foreground" /> </div> </div> ))} </div> </CardContent> </Card> ) }"
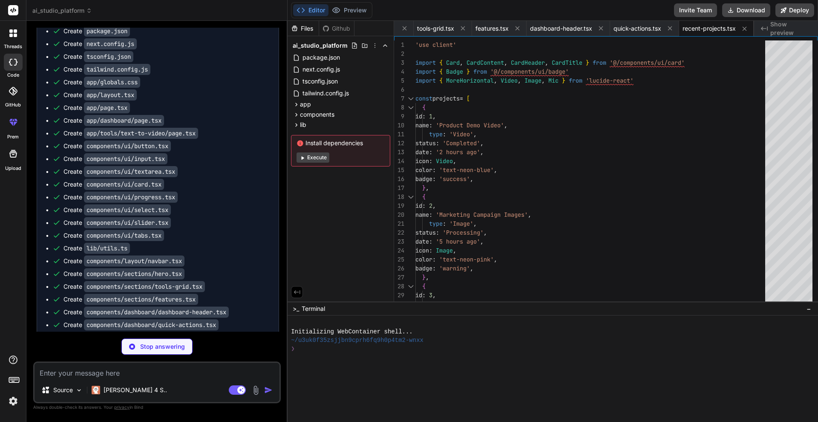
type textarea "x"
type textarea ") }"
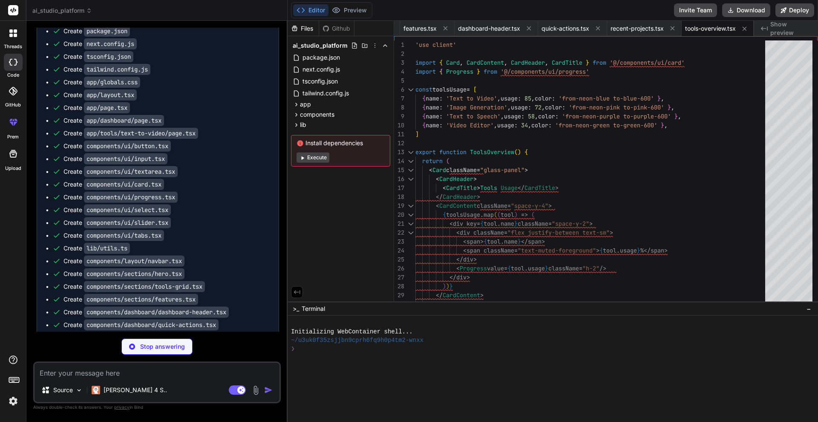
type textarea "x"
type textarea "))} </CardContent> </Card> ) }"
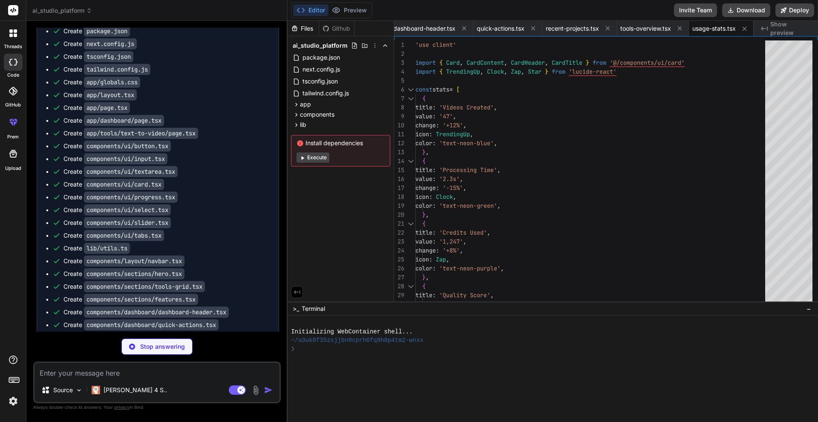
scroll to position [1061, 0]
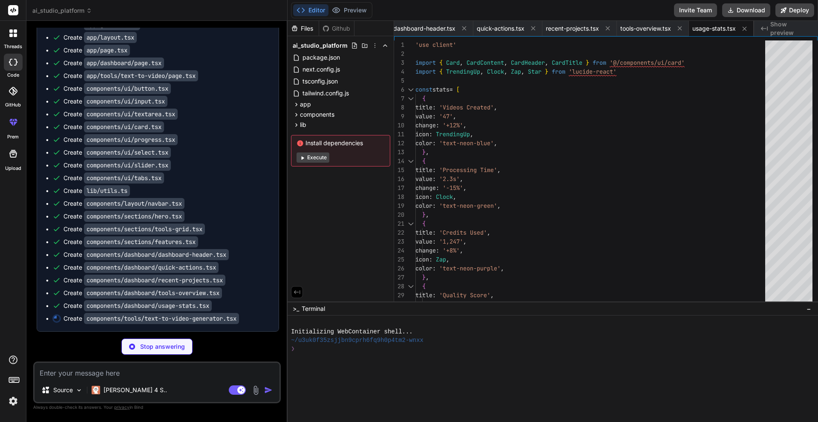
type textarea "x"
type textarea "</Card> </div> </div> ) }"
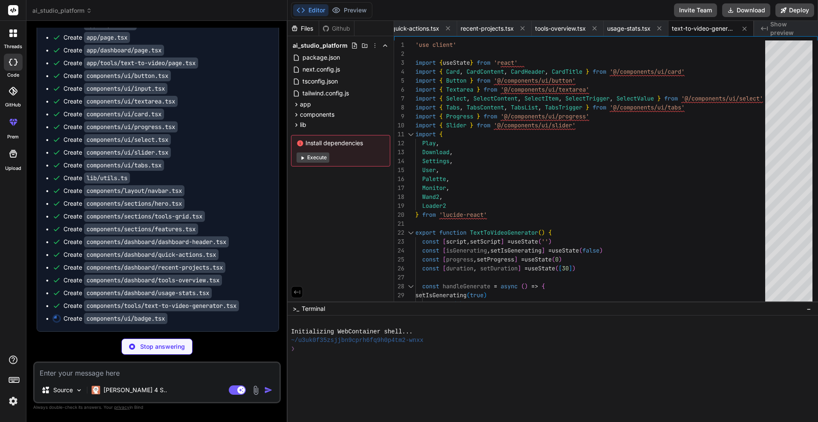
scroll to position [1073, 0]
type textarea "x"
type textarea "return ( <div className={cn(badgeVariants({ variant }), className)} {...props} …"
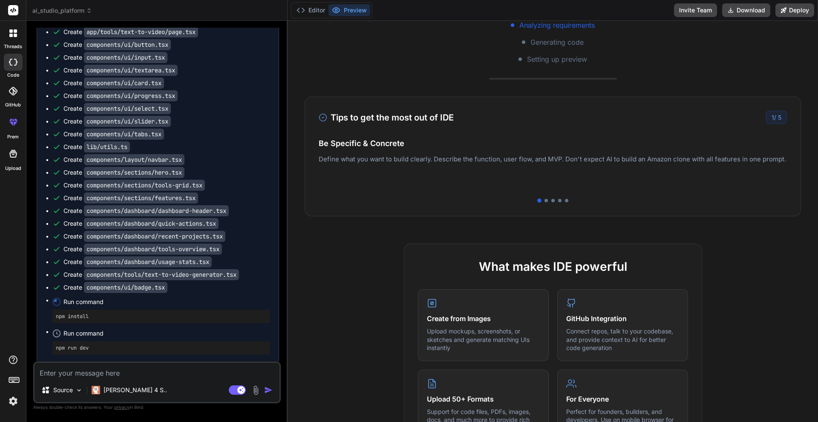
scroll to position [213, 0]
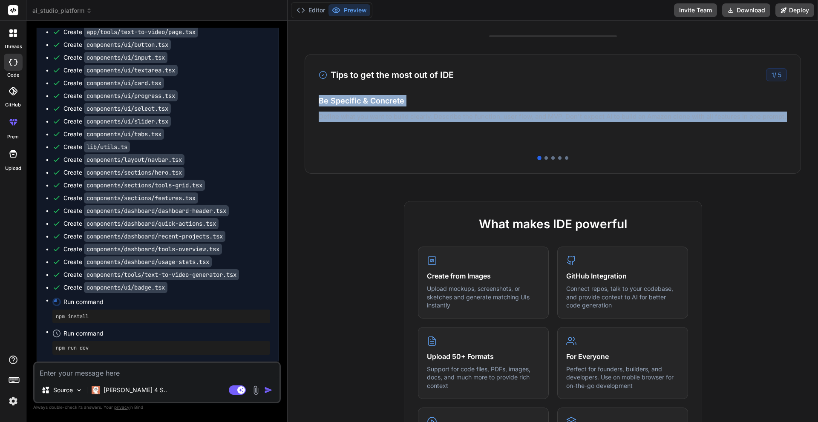
drag, startPoint x: 632, startPoint y: 109, endPoint x: 354, endPoint y: 91, distance: 278.5
click at [354, 91] on div "Tips to get the most out of IDE 1 / 5 Be Specific & Concrete Define what you wa…" at bounding box center [553, 114] width 497 height 120
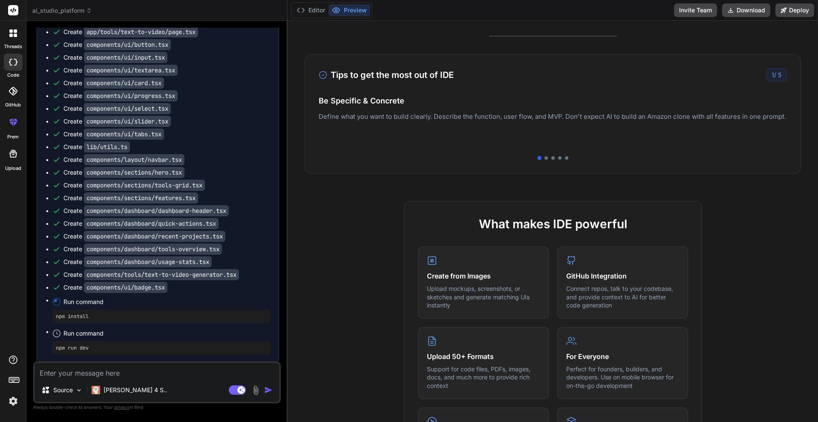
click at [725, 73] on div "Tips to get the most out of IDE 1 / 5" at bounding box center [553, 74] width 468 height 13
drag, startPoint x: 554, startPoint y: 156, endPoint x: 495, endPoint y: 141, distance: 60.6
click at [445, 139] on div "Tips to get the most out of IDE 1 / 5 Be Specific & Concrete Define what you wa…" at bounding box center [553, 114] width 497 height 120
click at [778, 73] on span "5" at bounding box center [779, 74] width 3 height 7
drag, startPoint x: 568, startPoint y: 146, endPoint x: 386, endPoint y: 118, distance: 183.7
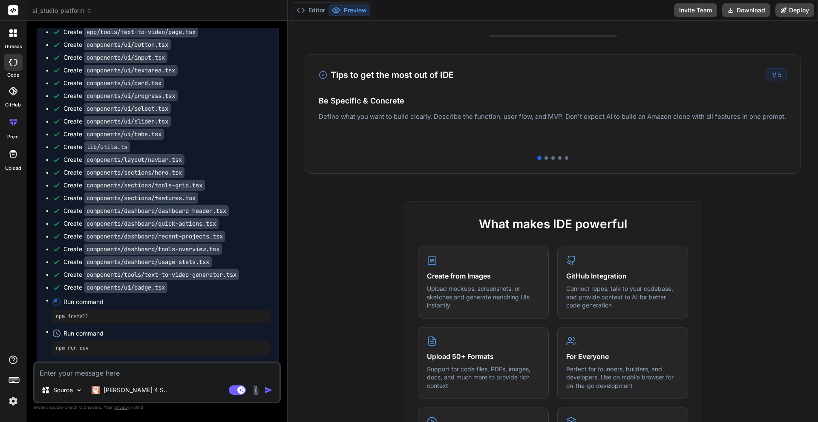
click at [386, 118] on div "Tips to get the most out of IDE 1 / 5 Be Specific & Concrete Define what you wa…" at bounding box center [553, 114] width 497 height 120
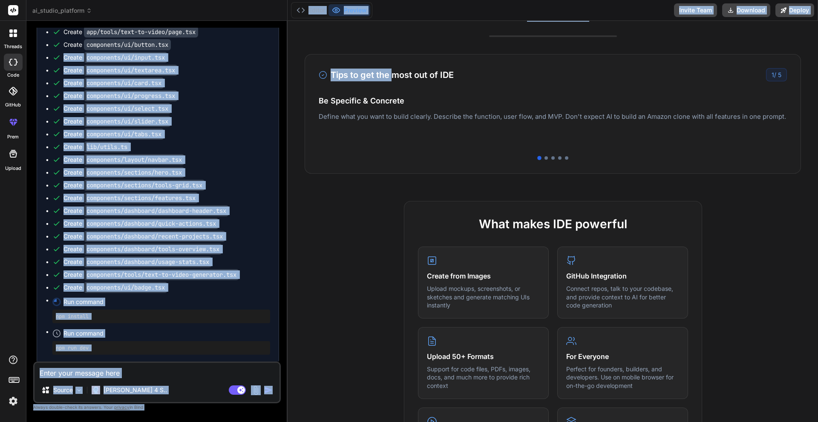
drag, startPoint x: 391, startPoint y: 72, endPoint x: 307, endPoint y: 64, distance: 83.9
click at [274, 63] on div "ai_studio_platform Created with Pixso. Bind AI Web Search Created with Pixso. C…" at bounding box center [422, 211] width 792 height 422
click at [561, 70] on div "Tips to get the most out of IDE 1 / 5" at bounding box center [553, 74] width 468 height 13
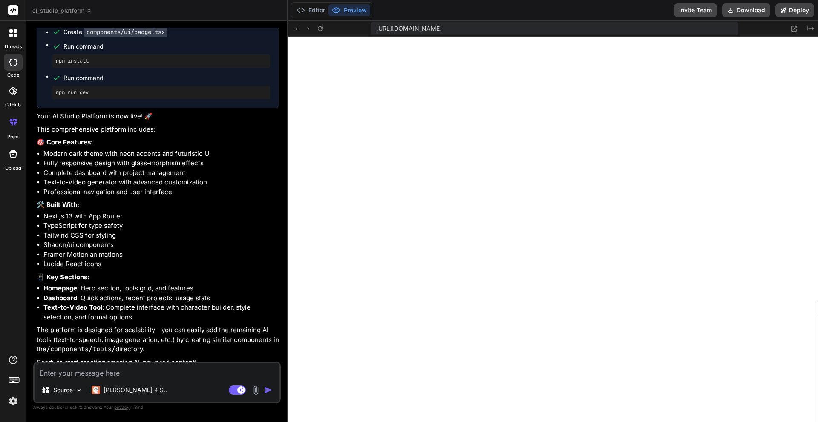
scroll to position [350, 0]
click at [320, 11] on button "Editor" at bounding box center [310, 10] width 35 height 12
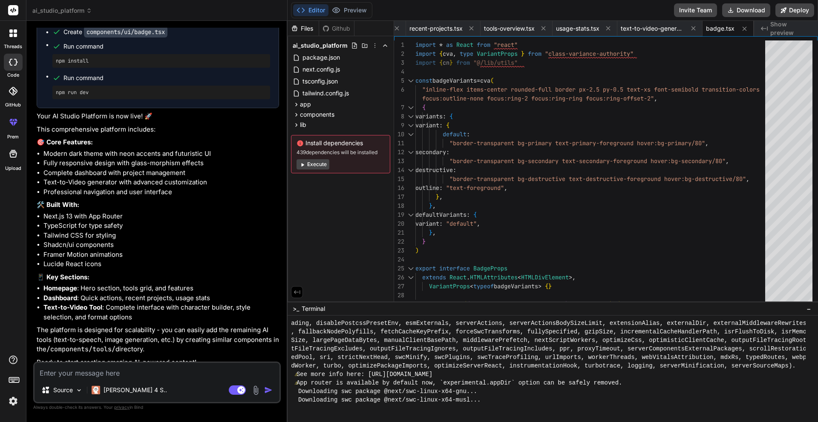
click at [317, 162] on button "Execute" at bounding box center [313, 164] width 33 height 10
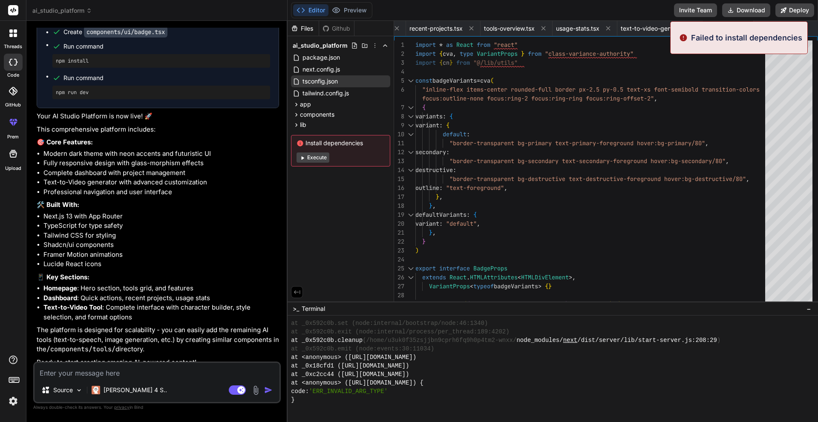
scroll to position [784, 0]
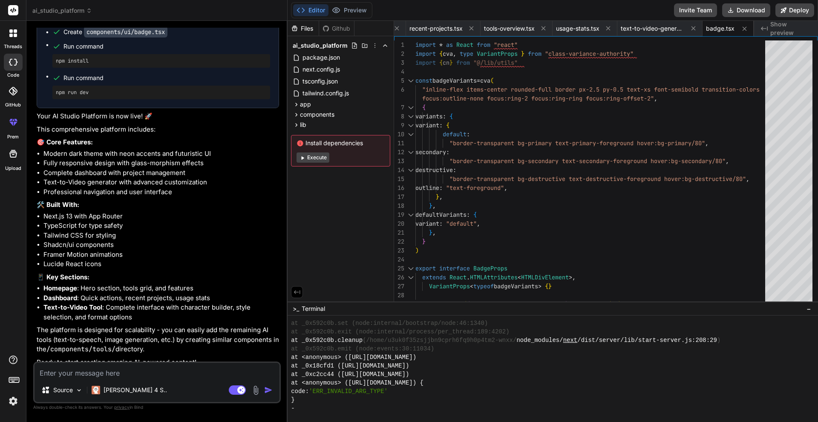
click at [316, 159] on button "Execute" at bounding box center [313, 158] width 33 height 10
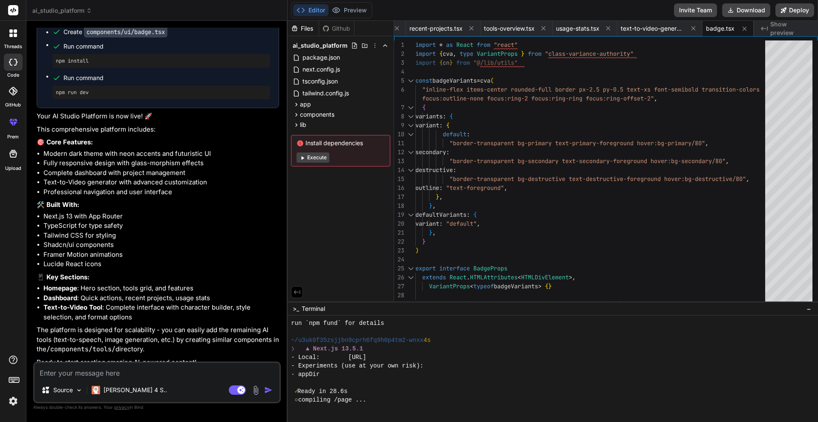
scroll to position [946, 0]
drag, startPoint x: 362, startPoint y: 14, endPoint x: 358, endPoint y: 11, distance: 5.0
click at [358, 11] on button "Preview" at bounding box center [350, 10] width 42 height 12
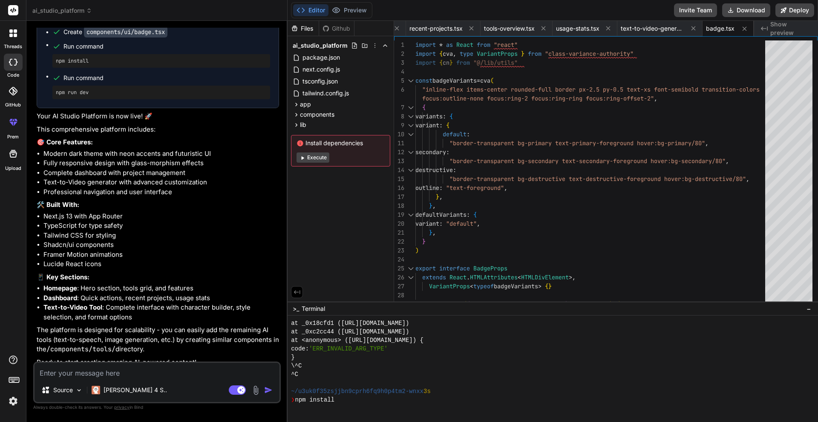
scroll to position [827, 0]
click at [313, 156] on button "Execute" at bounding box center [313, 158] width 33 height 10
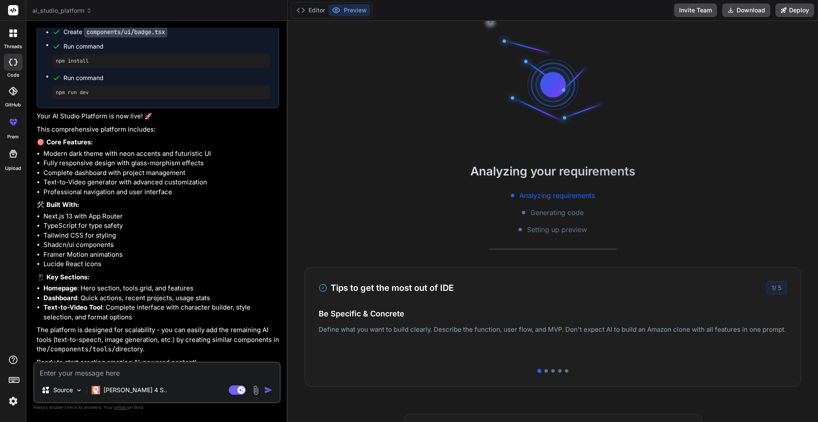
type textarea "x"
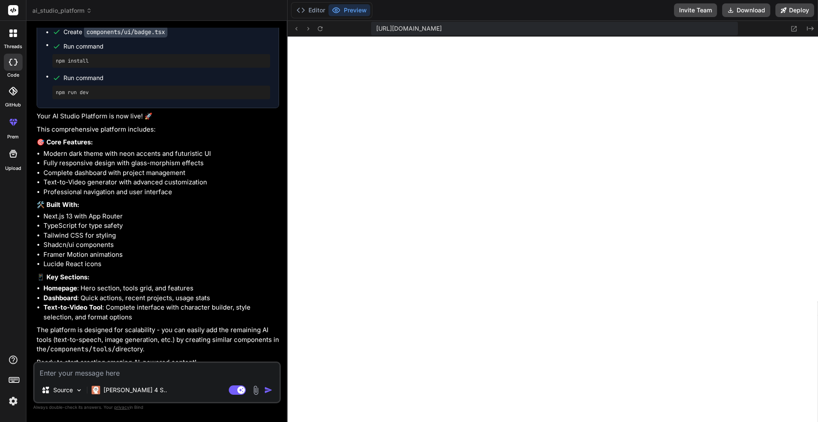
click at [187, 369] on textarea at bounding box center [157, 370] width 245 height 15
type textarea "f"
type textarea "x"
type textarea "fi"
type textarea "x"
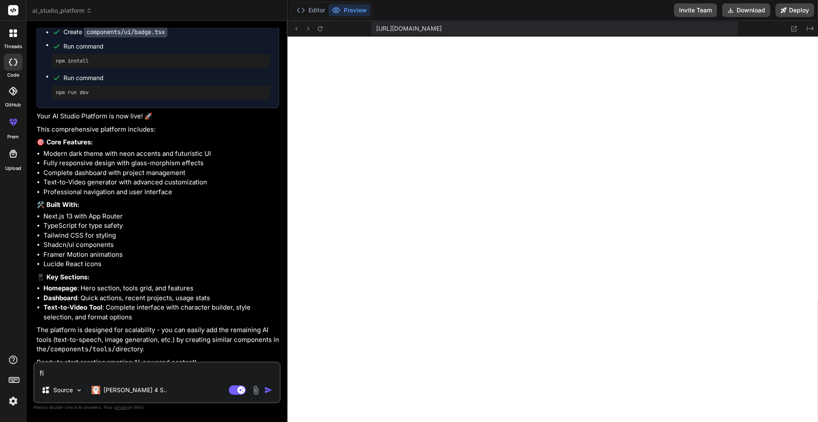
type textarea "fix"
type textarea "x"
type textarea "fix"
type textarea "x"
type textarea "fix a"
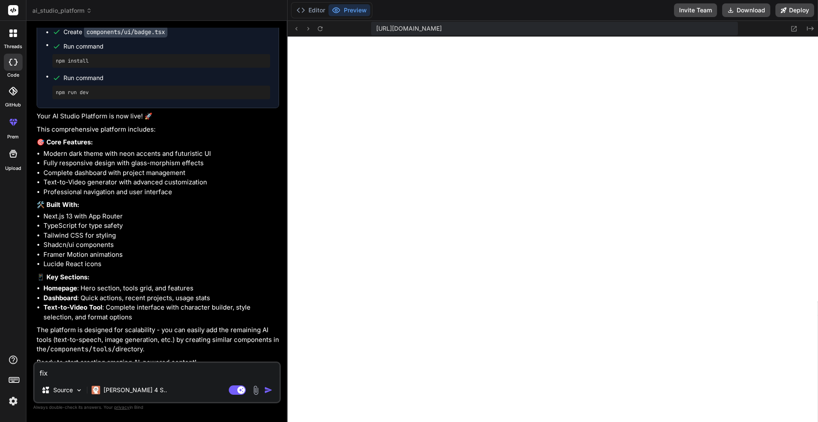
type textarea "x"
type textarea "fix al"
type textarea "x"
type textarea "fix all"
type textarea "x"
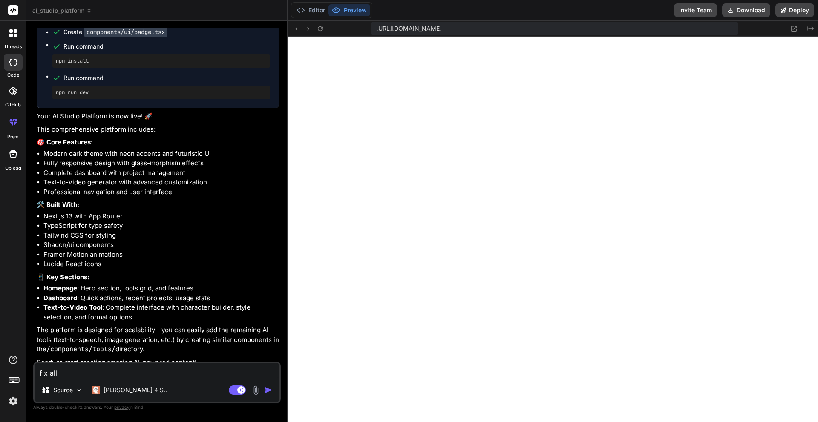
type textarea "fix all"
type textarea "x"
type textarea "fix all e"
type textarea "x"
type textarea "fix all er"
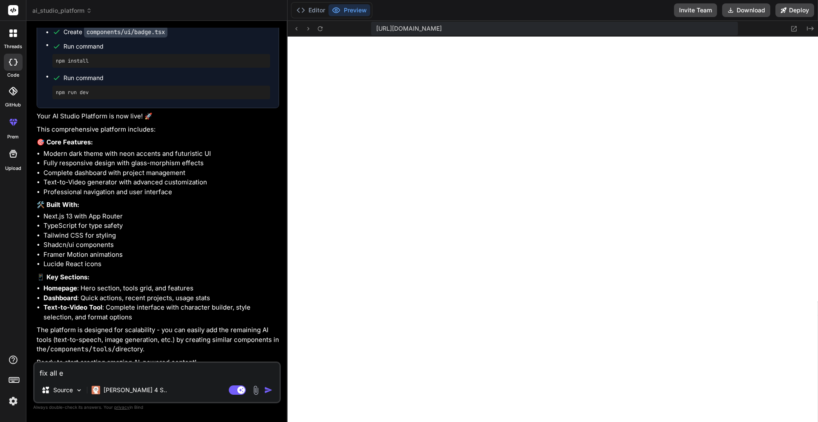
type textarea "x"
type textarea "fix all err"
type textarea "x"
type textarea "fix all [PERSON_NAME]"
type textarea "x"
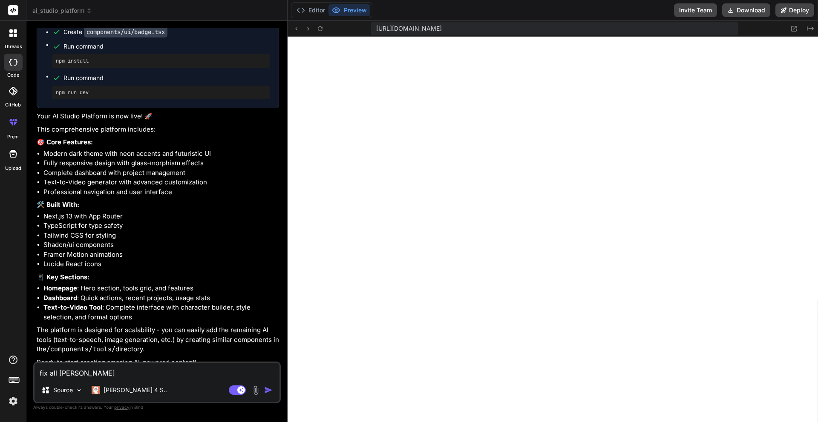
type textarea "fix all error"
type textarea "x"
type textarea "fix all errors"
type textarea "x"
type textarea "fix all errors"
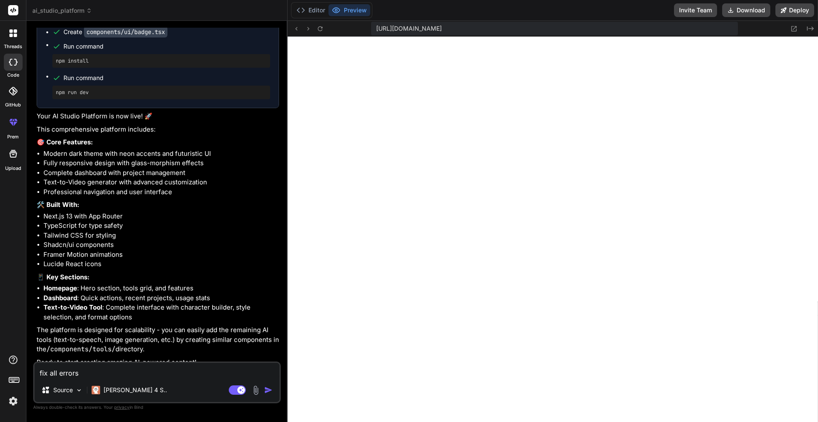
click at [307, 1] on div "Editor Preview Invite Team Download Deploy" at bounding box center [553, 10] width 531 height 21
click at [306, 11] on button "Editor" at bounding box center [310, 10] width 35 height 12
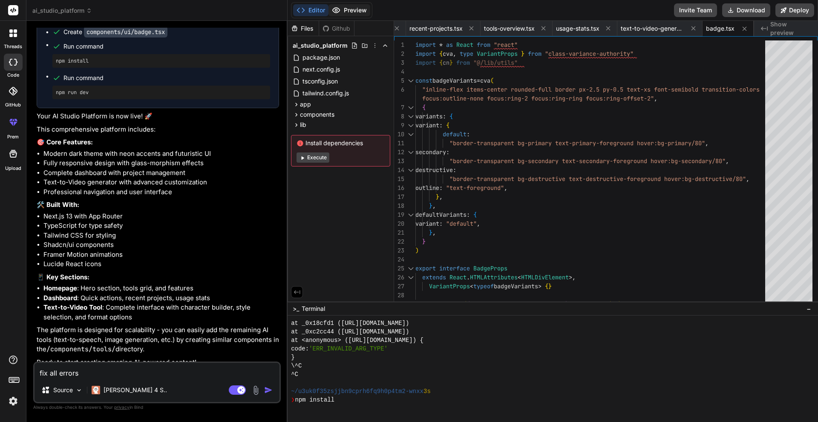
click at [348, 8] on button "Preview" at bounding box center [350, 10] width 42 height 12
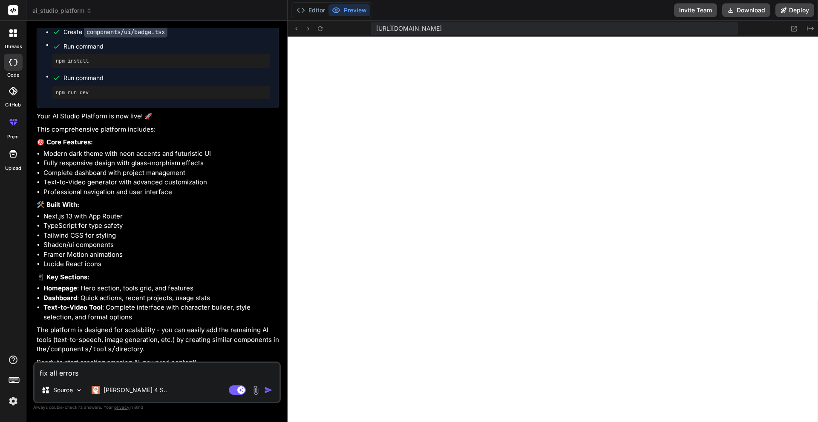
click at [329, 9] on button "Preview" at bounding box center [350, 10] width 42 height 12
click at [309, 9] on button "Editor" at bounding box center [310, 10] width 35 height 12
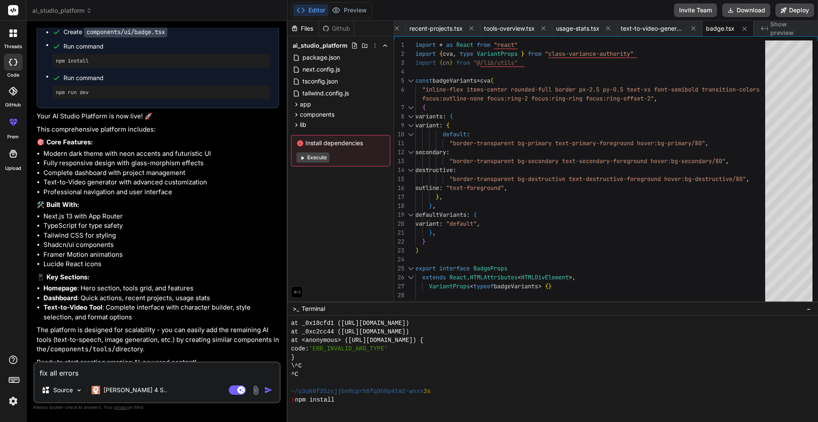
click at [263, 390] on div "Agent Mode. When this toggle is activated, AI automatically makes decisions, re…" at bounding box center [251, 390] width 49 height 10
click at [265, 391] on img "button" at bounding box center [268, 390] width 9 height 9
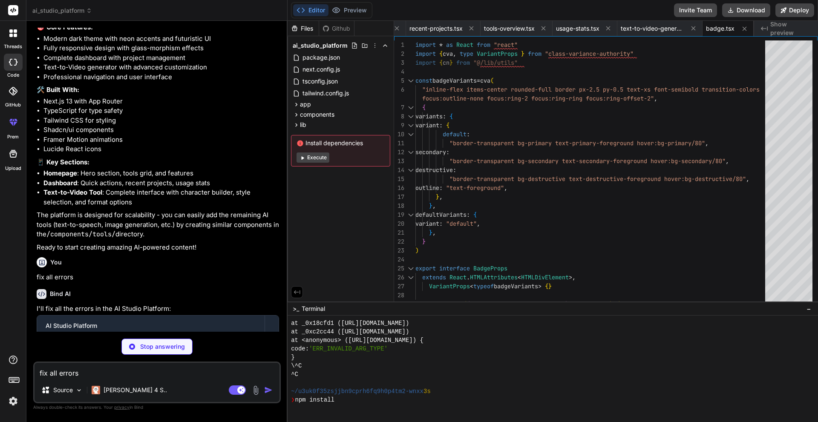
type textarea "x"
type textarea "</div> ))} </div> </CardContent> </Card> ) }"
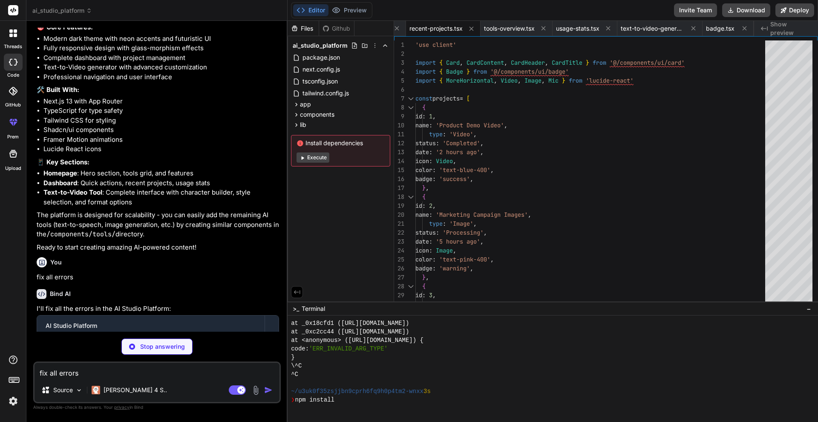
type textarea "x"
type textarea ") }"
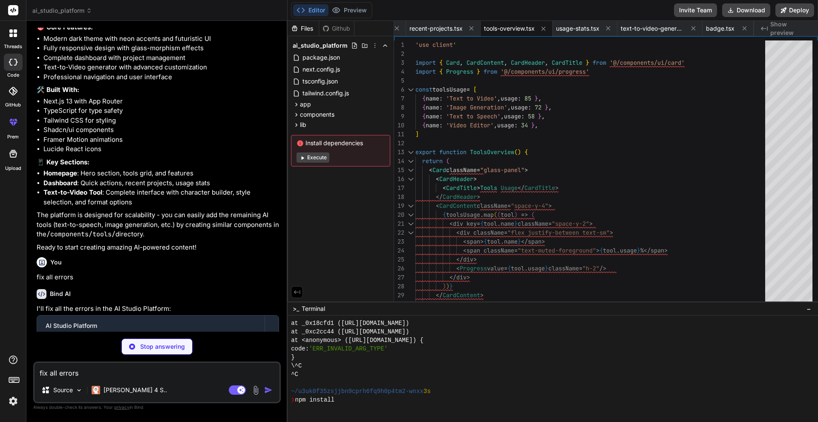
type textarea "x"
type textarea "</CardContent> </Card> ) }"
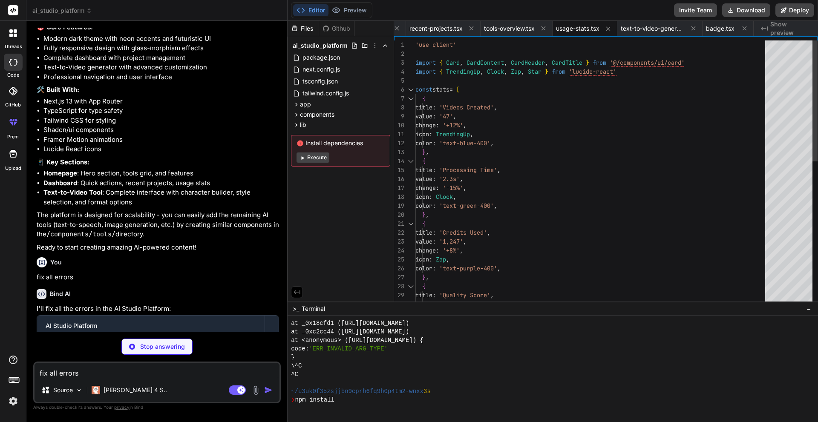
scroll to position [1565, 0]
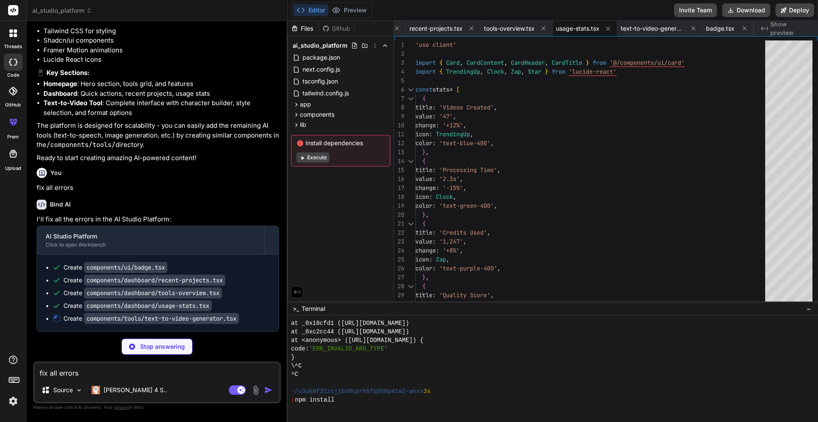
type textarea "x"
type textarea "</Card> </div> </div> ) }"
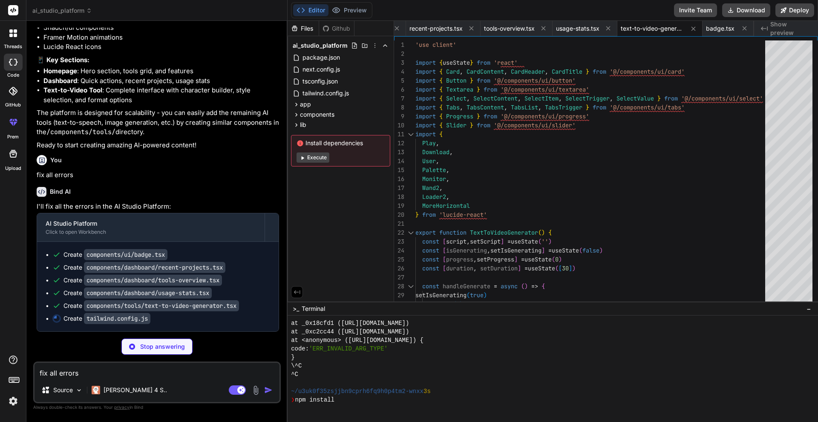
type textarea "x"
type textarea "'grid': '20px 20px', } }, }, plugins: [], }"
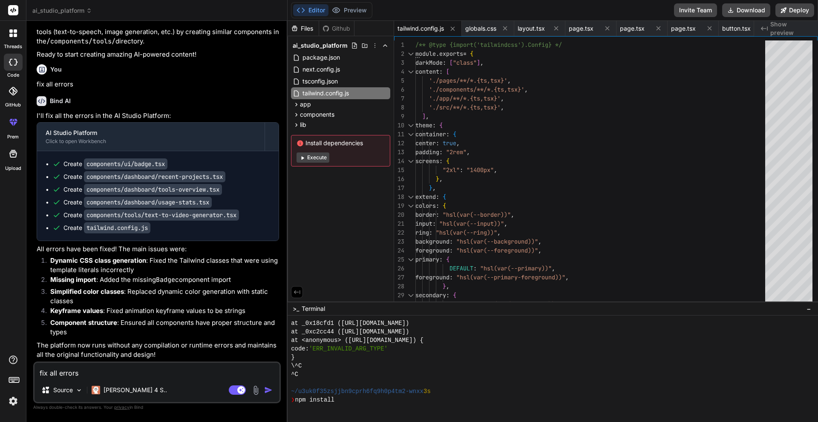
scroll to position [1668, 0]
click at [356, 12] on button "Preview" at bounding box center [350, 10] width 42 height 12
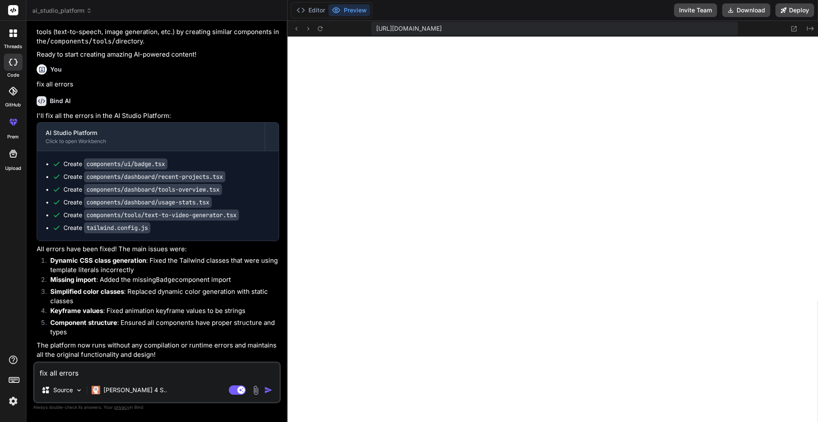
scroll to position [1626, 0]
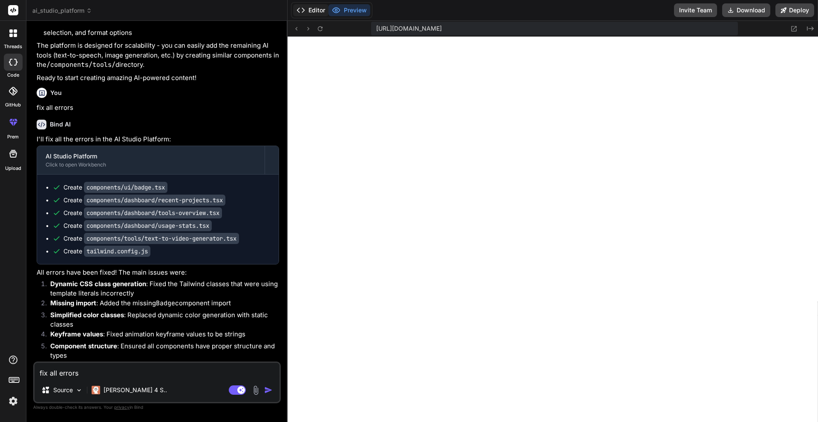
click at [304, 8] on icon at bounding box center [301, 10] width 9 height 9
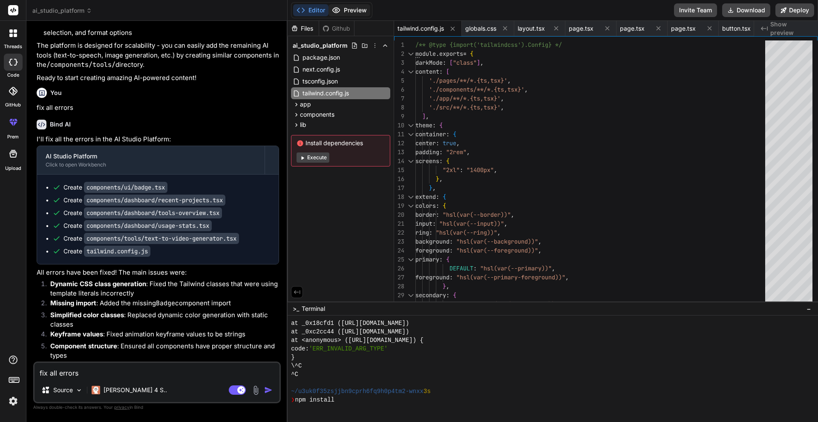
click at [353, 8] on button "Preview" at bounding box center [350, 10] width 42 height 12
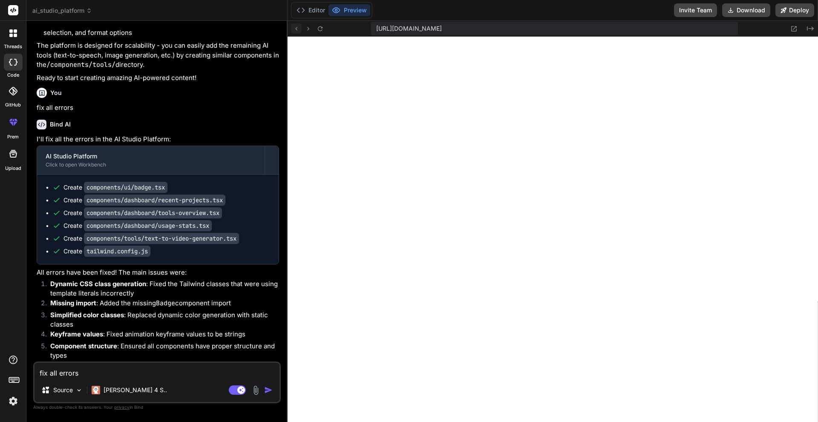
click at [298, 27] on icon at bounding box center [296, 28] width 7 height 7
click at [302, 26] on div at bounding box center [308, 28] width 34 height 10
click at [295, 28] on icon at bounding box center [296, 28] width 7 height 7
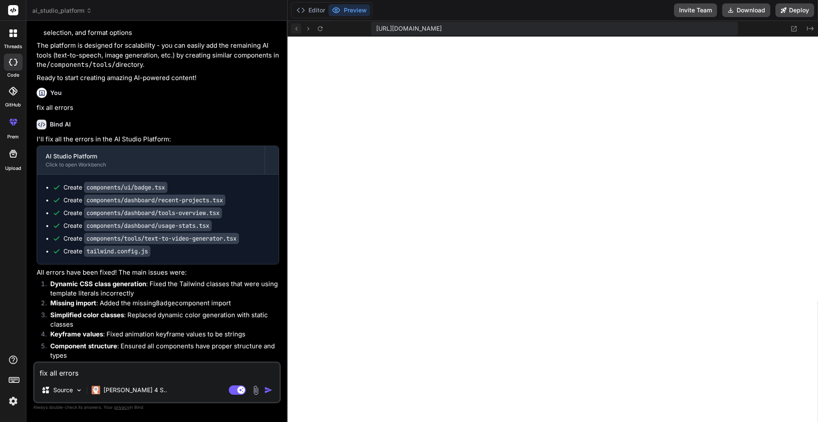
click at [295, 28] on icon at bounding box center [296, 28] width 7 height 7
click at [781, 6] on button "Deploy" at bounding box center [795, 10] width 39 height 14
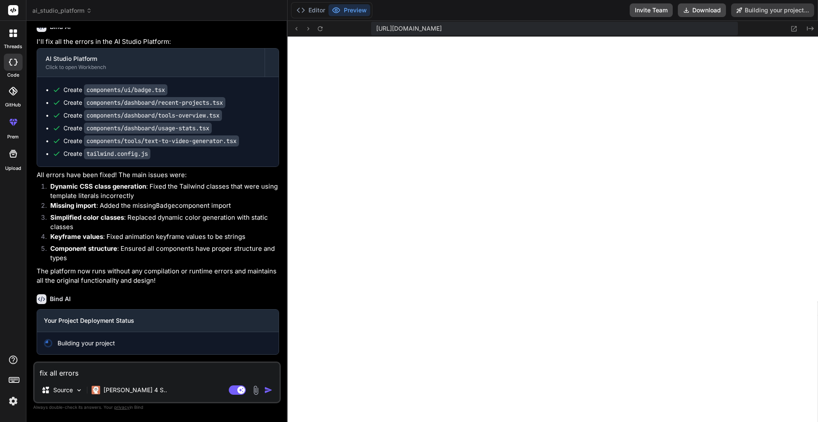
type textarea "x"
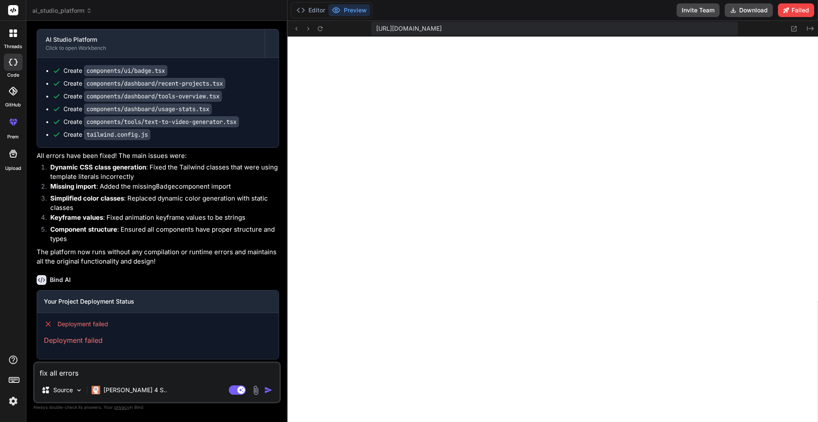
scroll to position [1766, 0]
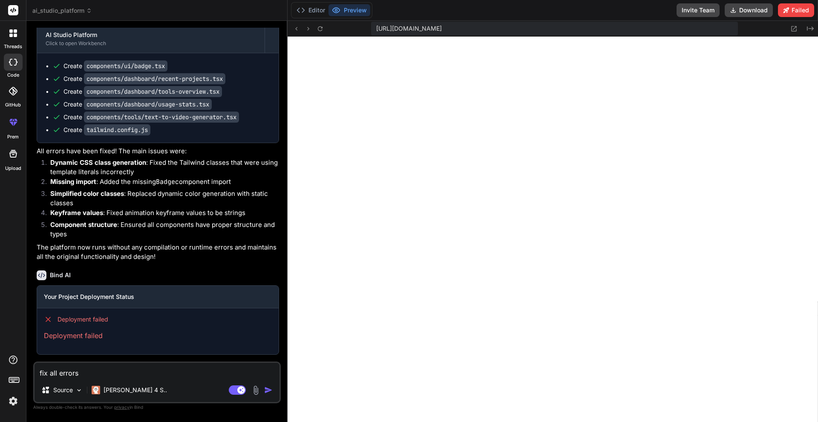
click at [99, 365] on textarea "fix all errors" at bounding box center [157, 370] width 245 height 15
type textarea "f"
type textarea "x"
type textarea "fi"
type textarea "x"
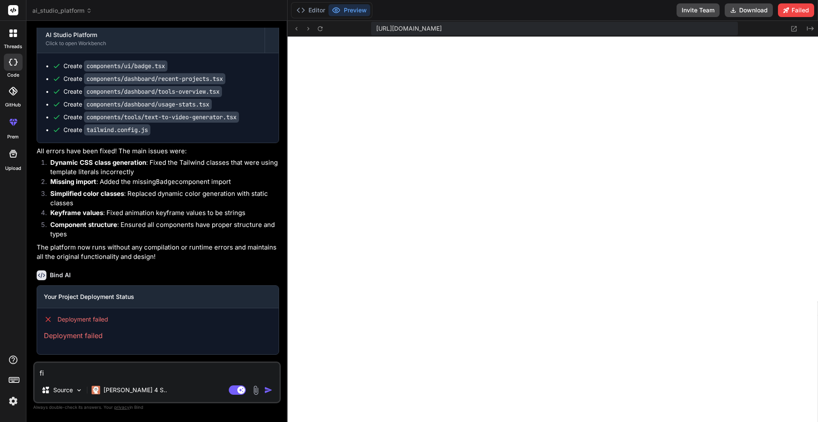
type textarea "fix"
type textarea "x"
type textarea "fix"
type textarea "x"
type textarea "fix d"
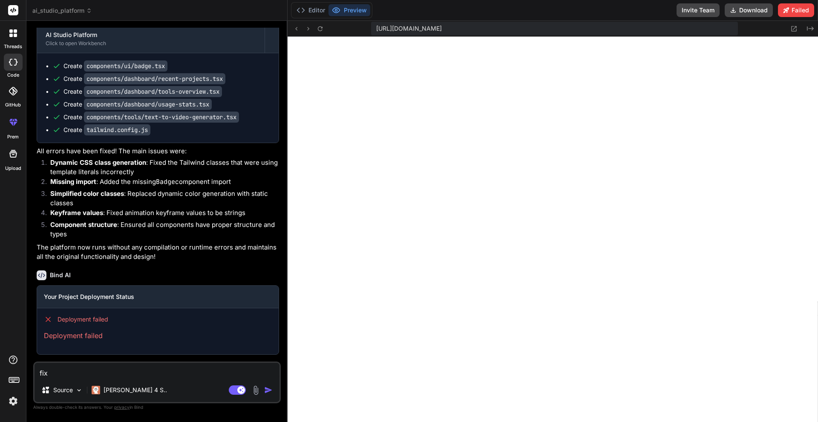
type textarea "x"
type textarea "fix de"
type textarea "x"
type textarea "fix dep"
type textarea "x"
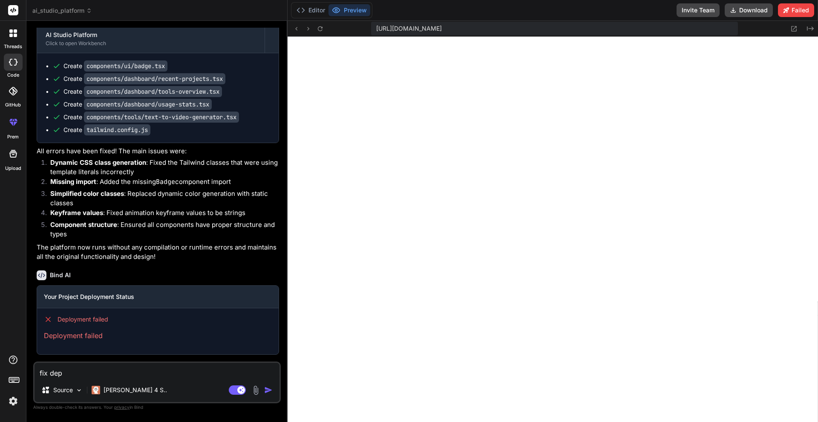
type textarea "fix depl"
type textarea "x"
type textarea "fix deplo"
type textarea "x"
type textarea "fix deploy"
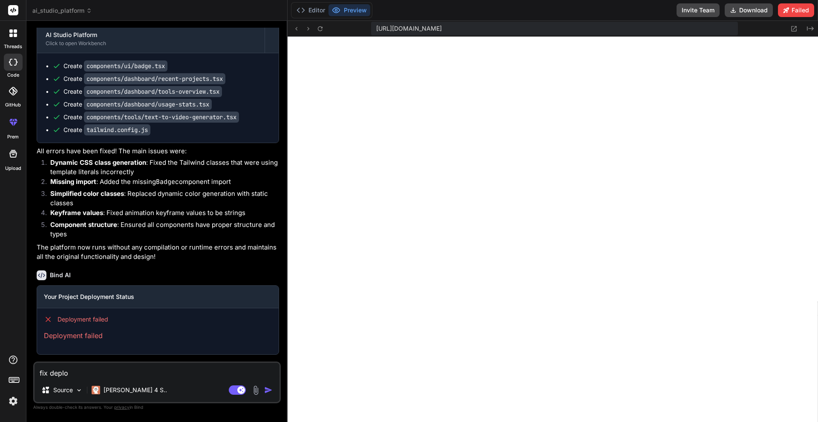
type textarea "x"
type textarea "fix deploym"
type textarea "x"
type textarea "fix deployme"
type textarea "x"
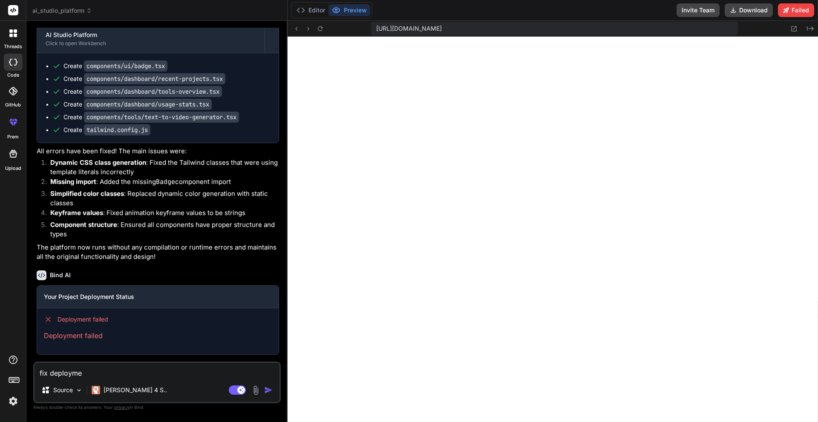
type textarea "fix deploymen"
type textarea "x"
type textarea "fix deployment"
type textarea "x"
type textarea "fix deployment"
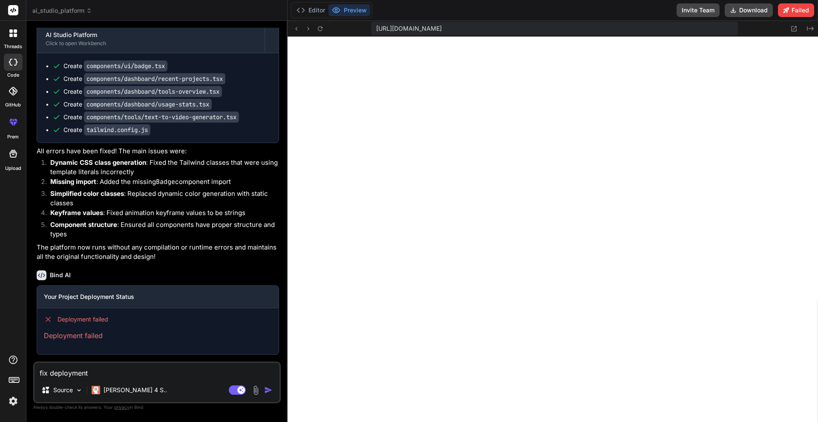
type textarea "x"
type textarea "fix deployment e"
type textarea "x"
type textarea "fix deployment er"
type textarea "x"
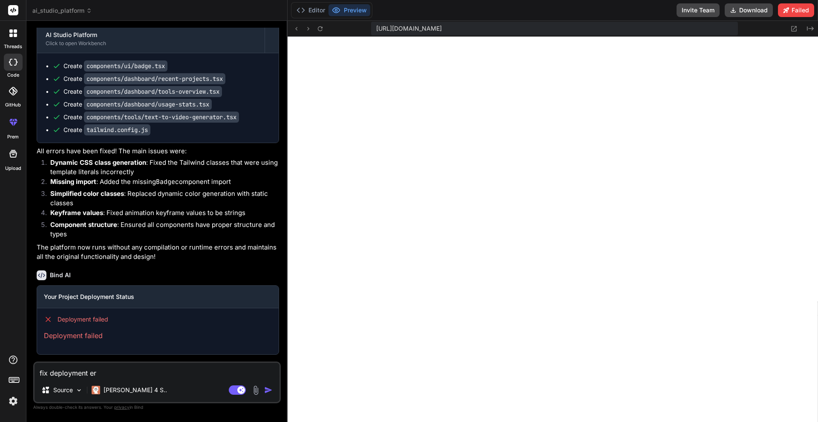
type textarea "fix deployment err"
type textarea "x"
type textarea "fix deployment [PERSON_NAME]"
type textarea "x"
type textarea "fix deployment error"
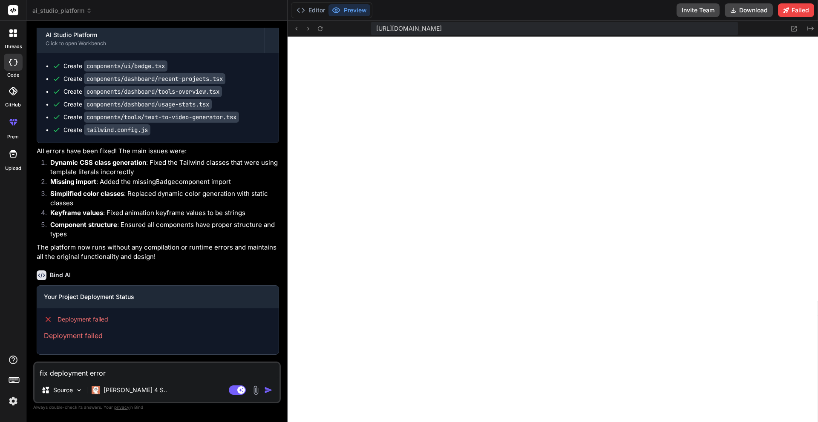
type textarea "x"
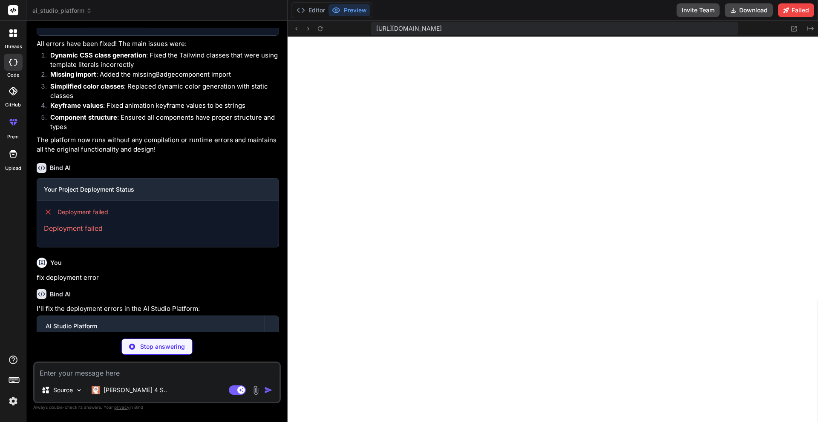
scroll to position [1913, 0]
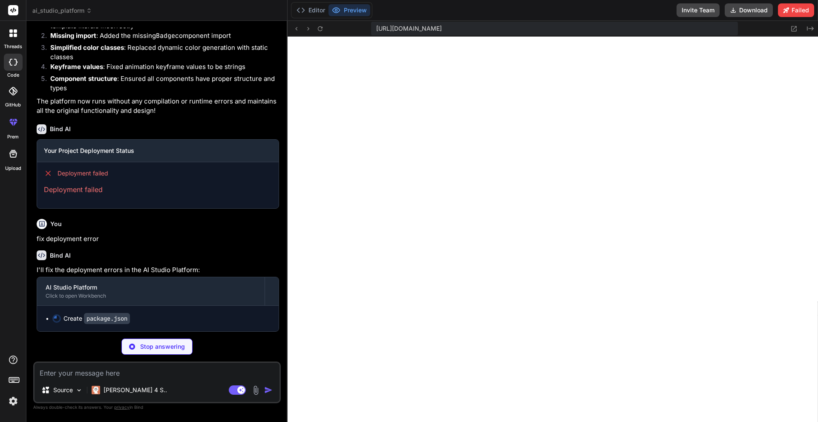
type textarea "x"
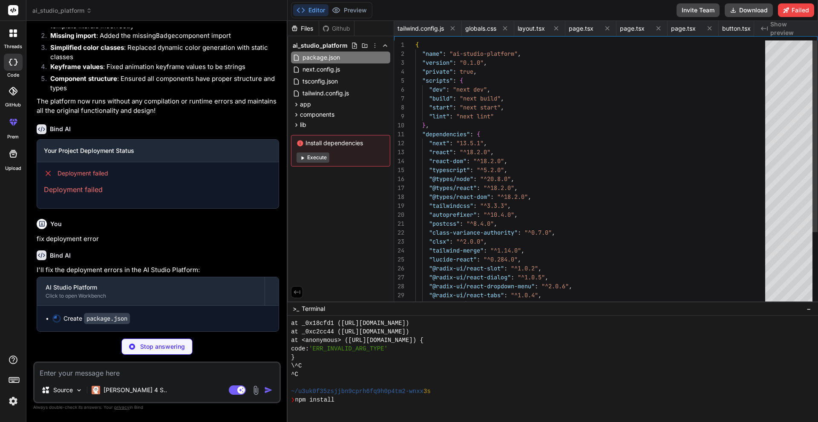
scroll to position [0, 0]
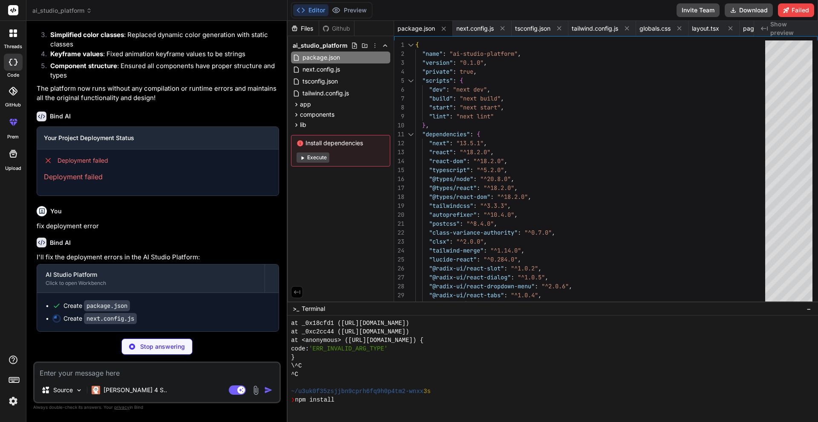
type textarea "x"
type textarea "}, } module.exports = nextConfig"
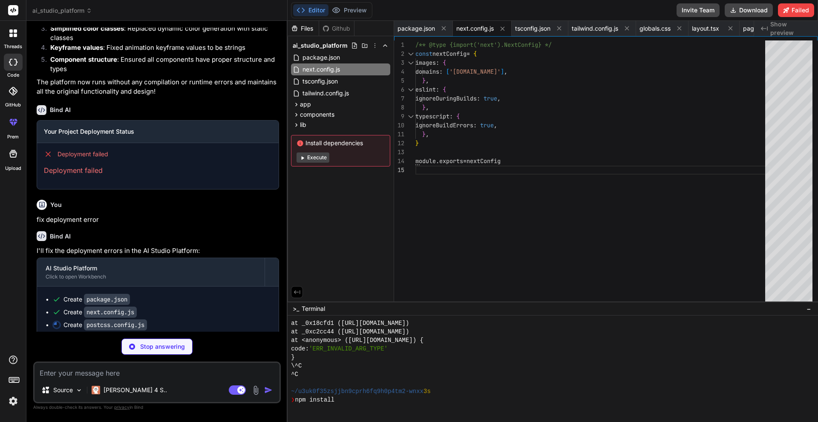
type textarea "x"
type textarea "module.exports = { plugins: { tailwindcss: {}, autoprefixer: {}, }, }"
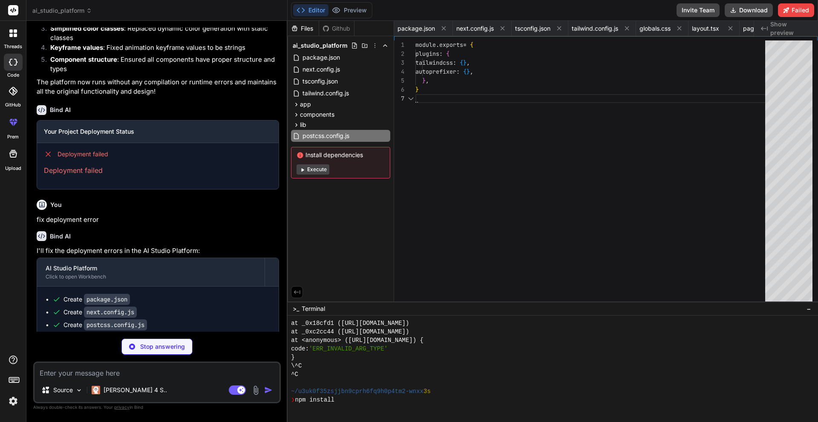
scroll to position [0, 1393]
type textarea "x"
type textarea "return ( <div className={cn(badgeVariants({ variant }), className)} {...props} …"
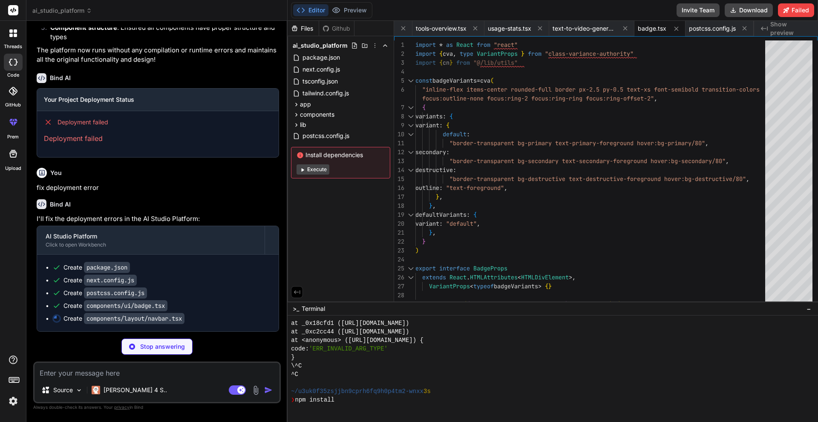
scroll to position [1964, 0]
type textarea "x"
type textarea "</nav> ) }"
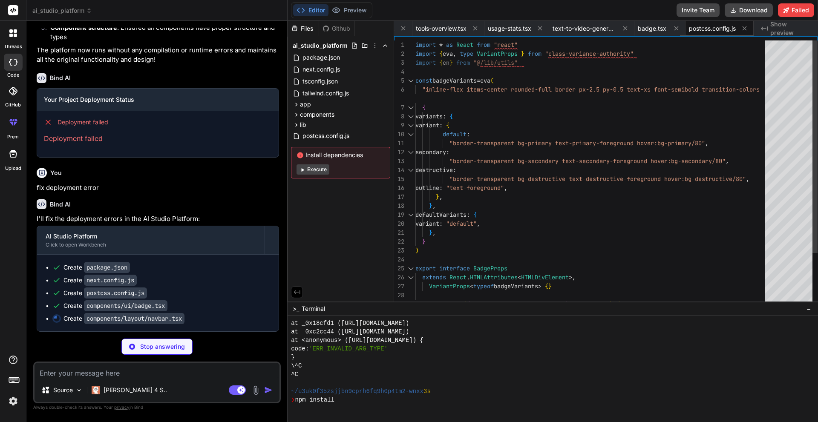
scroll to position [0, 968]
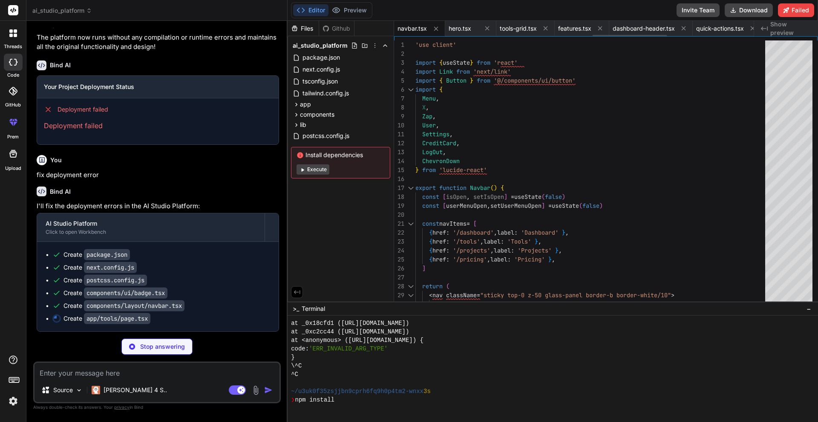
type textarea "x"
type textarea "<p className="text-xl text-muted-foreground max-w-2xl mx-auto"> Discover our co…"
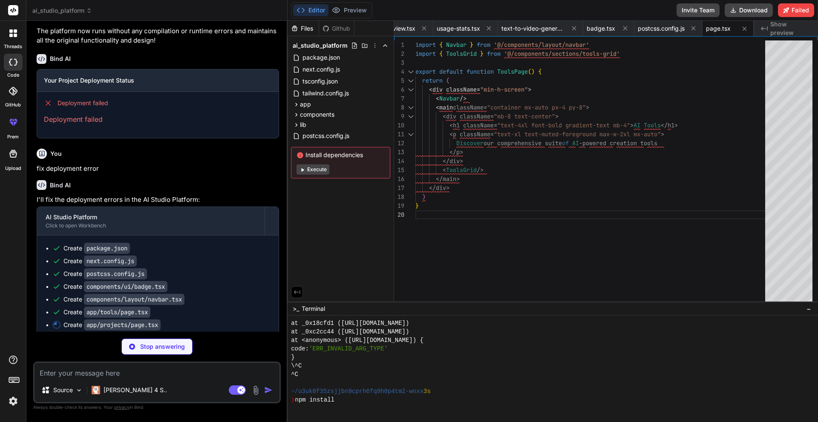
scroll to position [1989, 0]
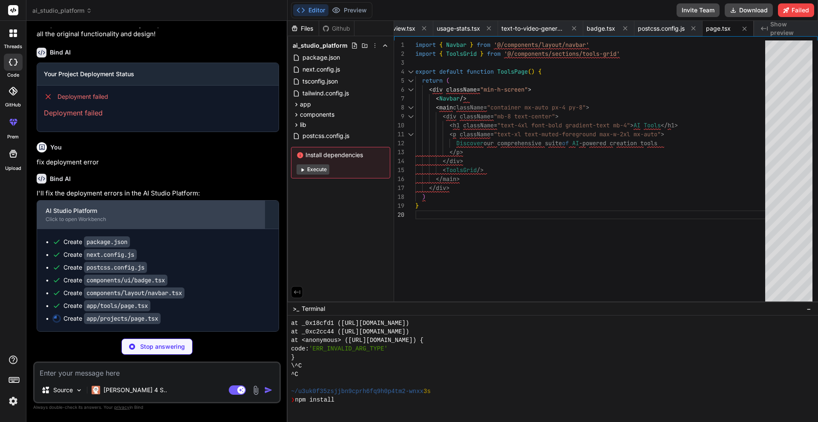
type textarea "x"
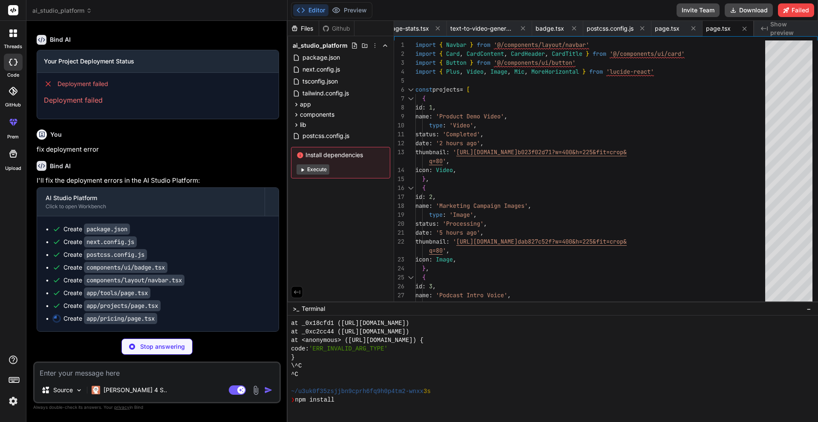
scroll to position [2002, 0]
type textarea "x"
type textarea "</div> ) }"
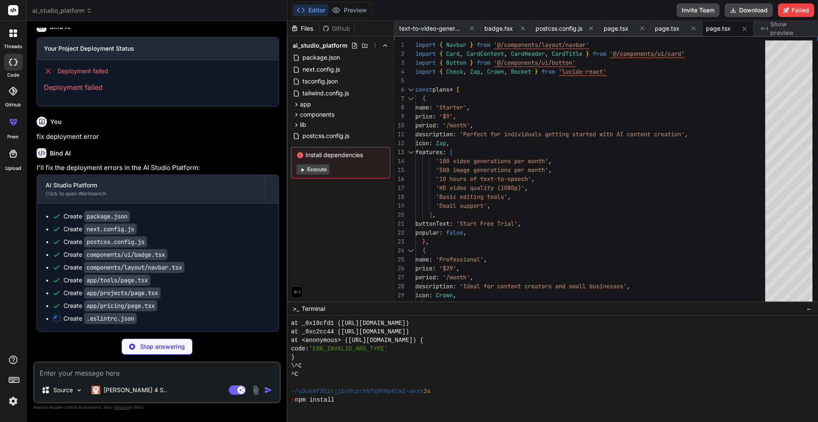
type textarea "x"
type textarea "{ "extends": ["next/core-web-vitals"], "rules": { "@next/next/no-img-element": …"
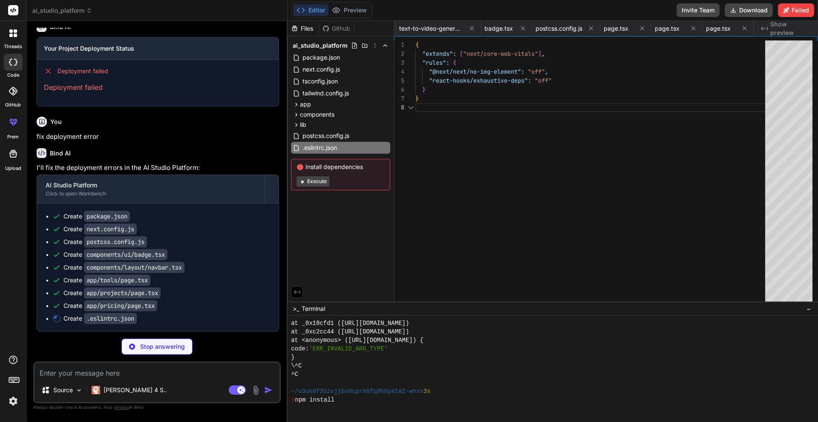
scroll to position [0, 1602]
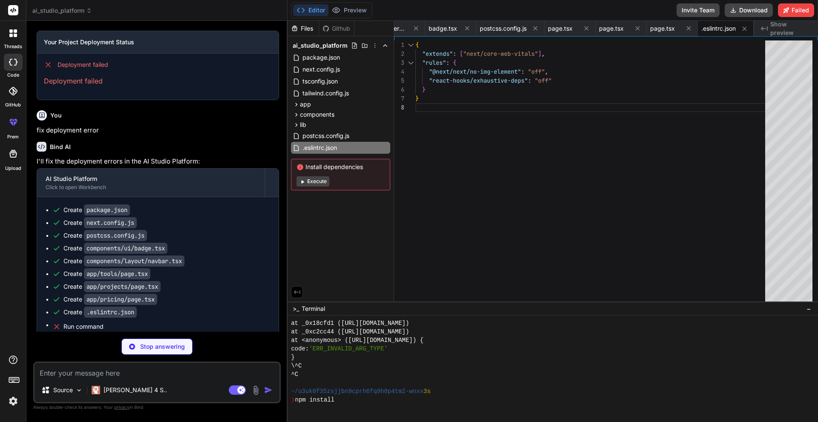
click at [324, 182] on button "Execute" at bounding box center [313, 181] width 33 height 10
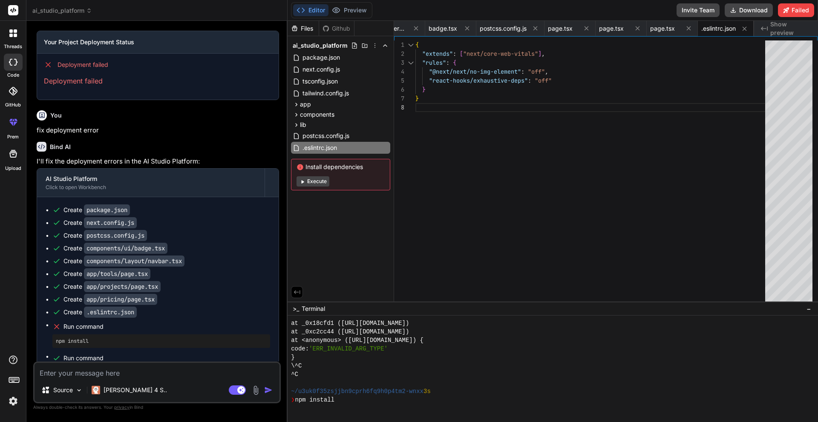
scroll to position [2087, 0]
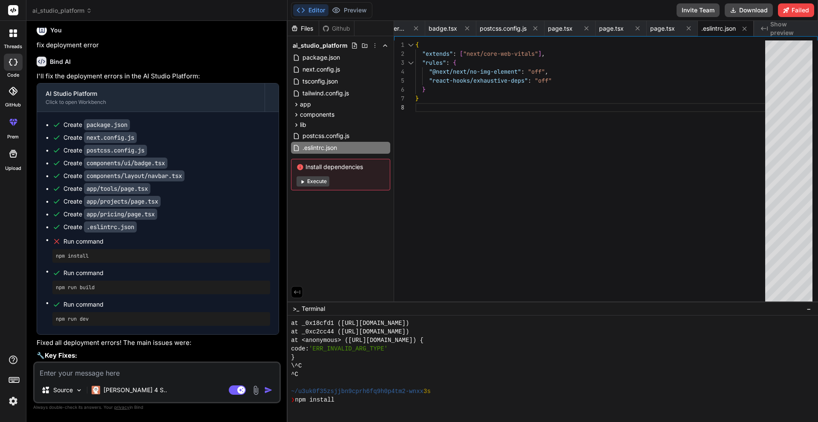
type textarea "x"
click at [341, 402] on div "❯ npm install" at bounding box center [548, 400] width 515 height 9
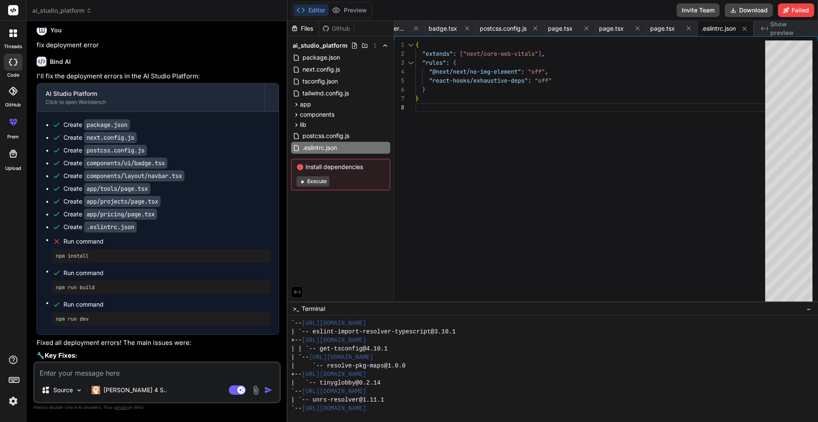
scroll to position [3274, 0]
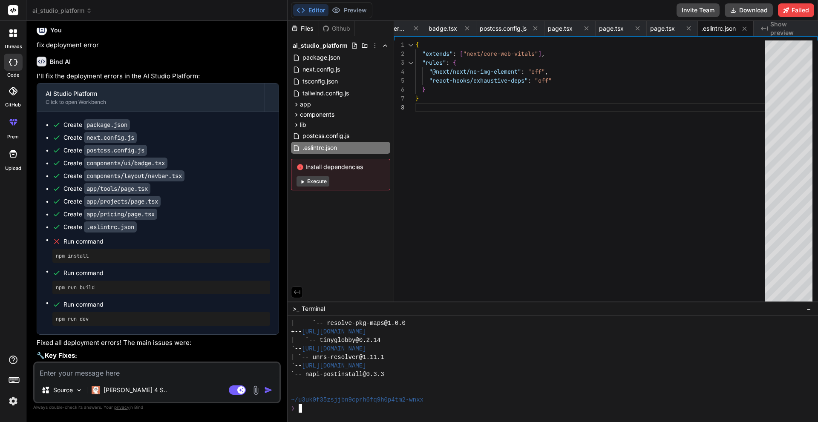
click at [92, 368] on textarea at bounding box center [157, 370] width 245 height 15
type textarea "f"
type textarea "x"
type textarea "fi"
type textarea "x"
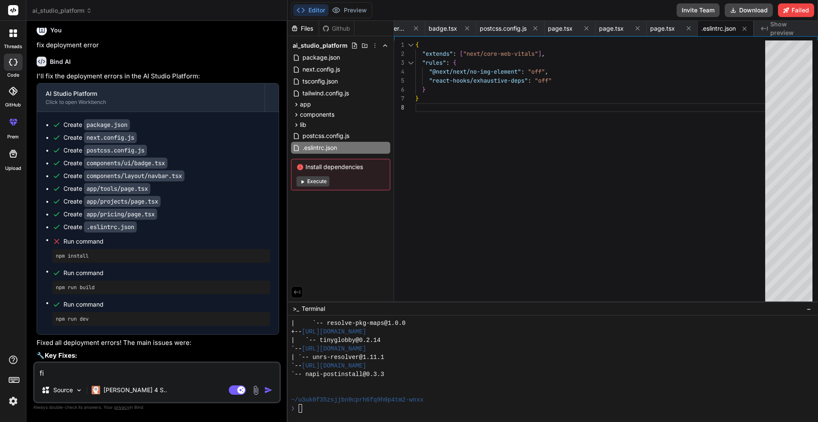
type textarea "fix"
type textarea "x"
type textarea "fix"
type textarea "x"
type textarea "fix r"
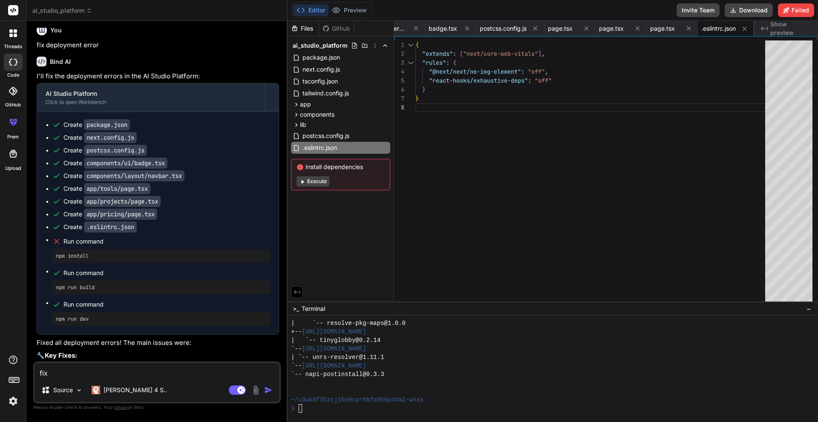
type textarea "x"
type textarea "fix ru"
type textarea "x"
type textarea "fix run"
type textarea "x"
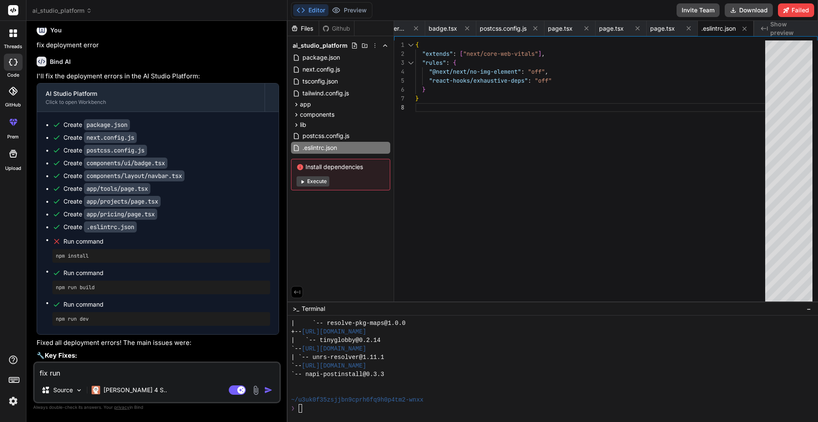
type textarea "fix run"
type textarea "x"
type textarea "fix run c"
type textarea "x"
type textarea "fix run co"
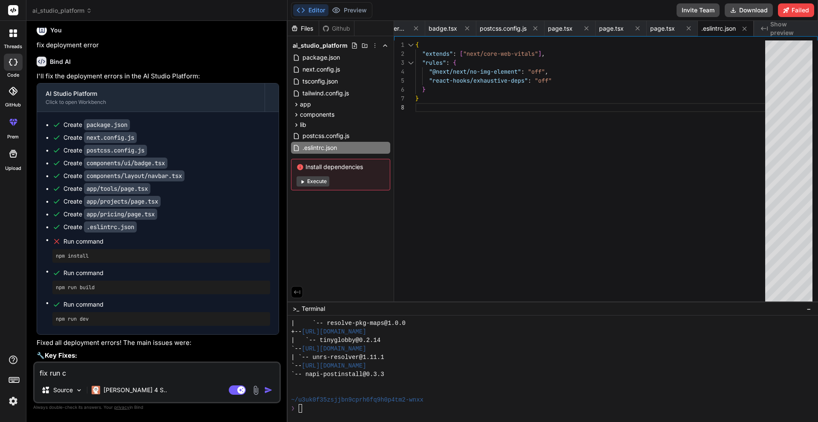
type textarea "x"
type textarea "fix run com"
type textarea "x"
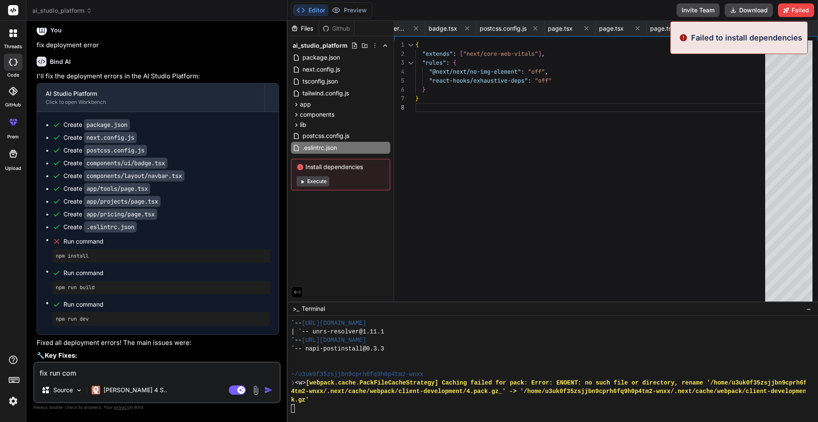
type textarea "fix run comm"
type textarea "x"
type textarea "fix run comma"
type textarea "x"
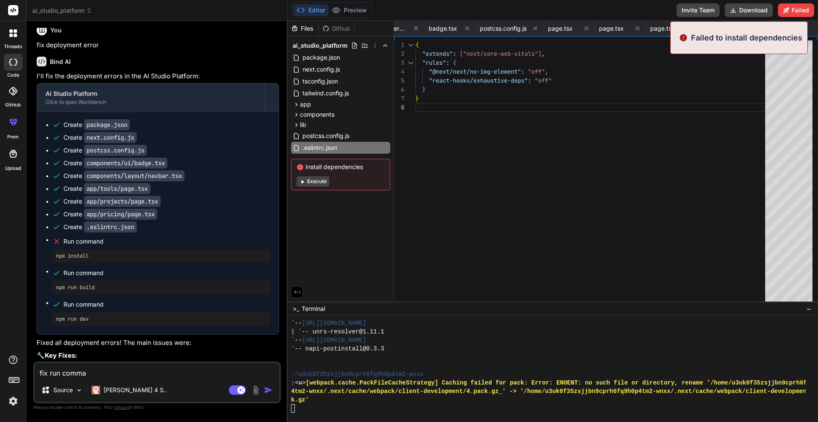
type textarea "fix run comman"
type textarea "x"
type textarea "fix run command"
type textarea "x"
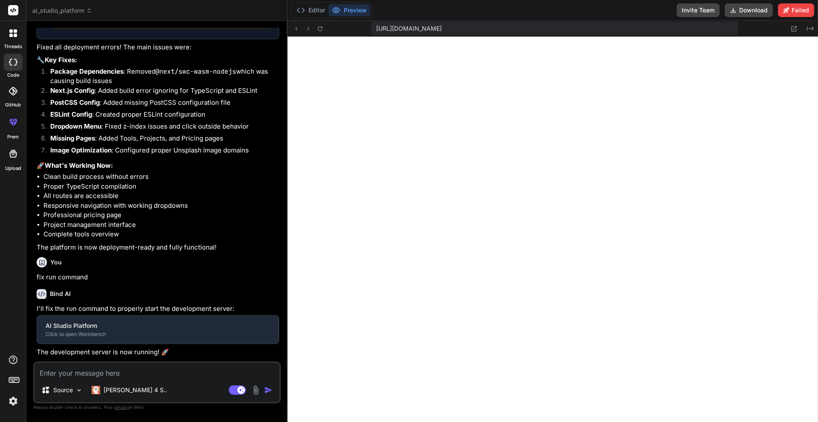
type textarea "x"
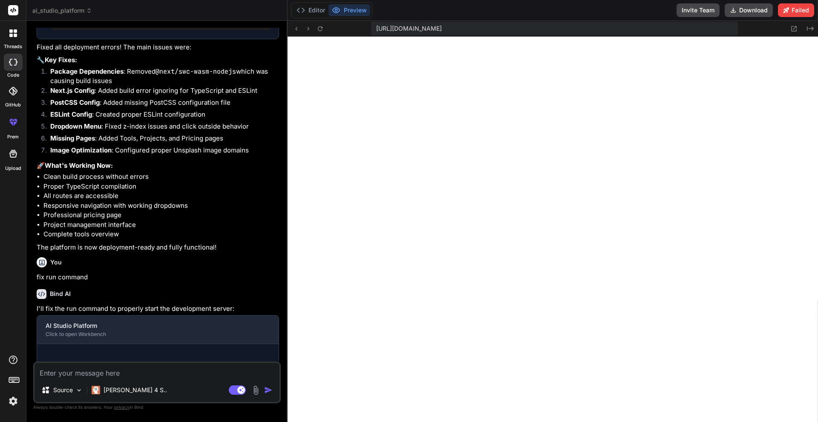
scroll to position [3666, 0]
